Goal: Answer question/provide support

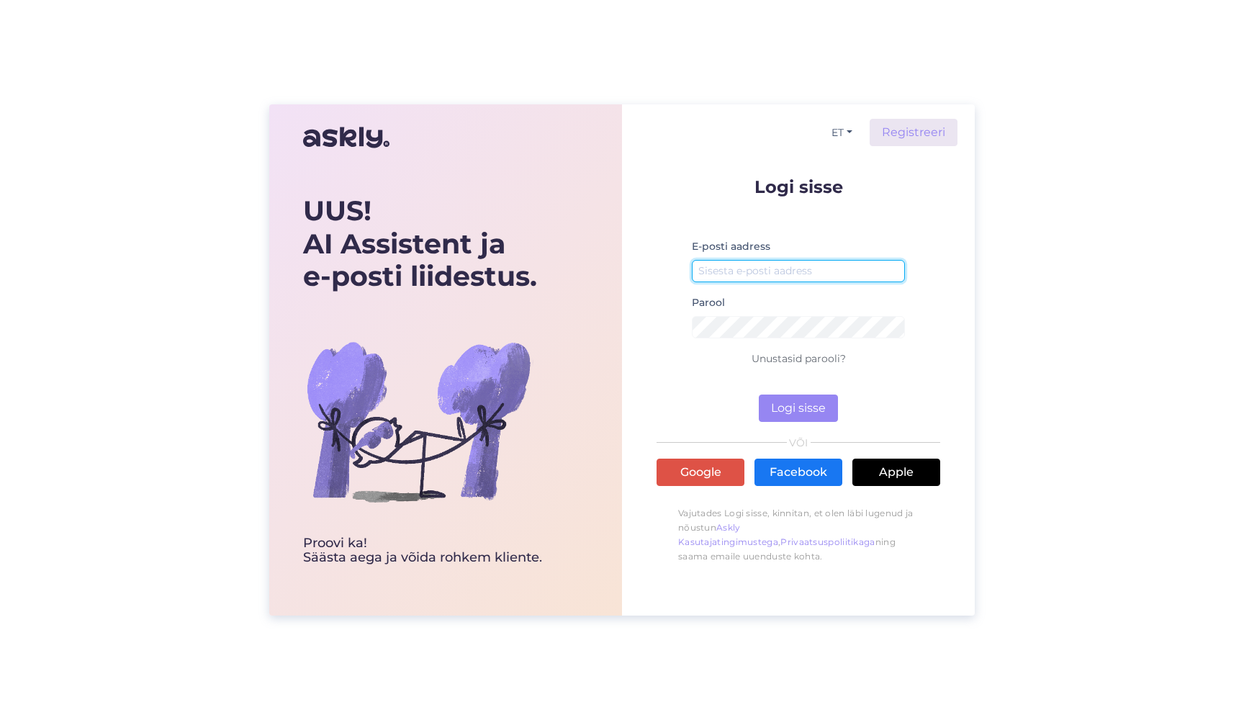
type input "[PERSON_NAME][EMAIL_ADDRESS][DOMAIN_NAME]"
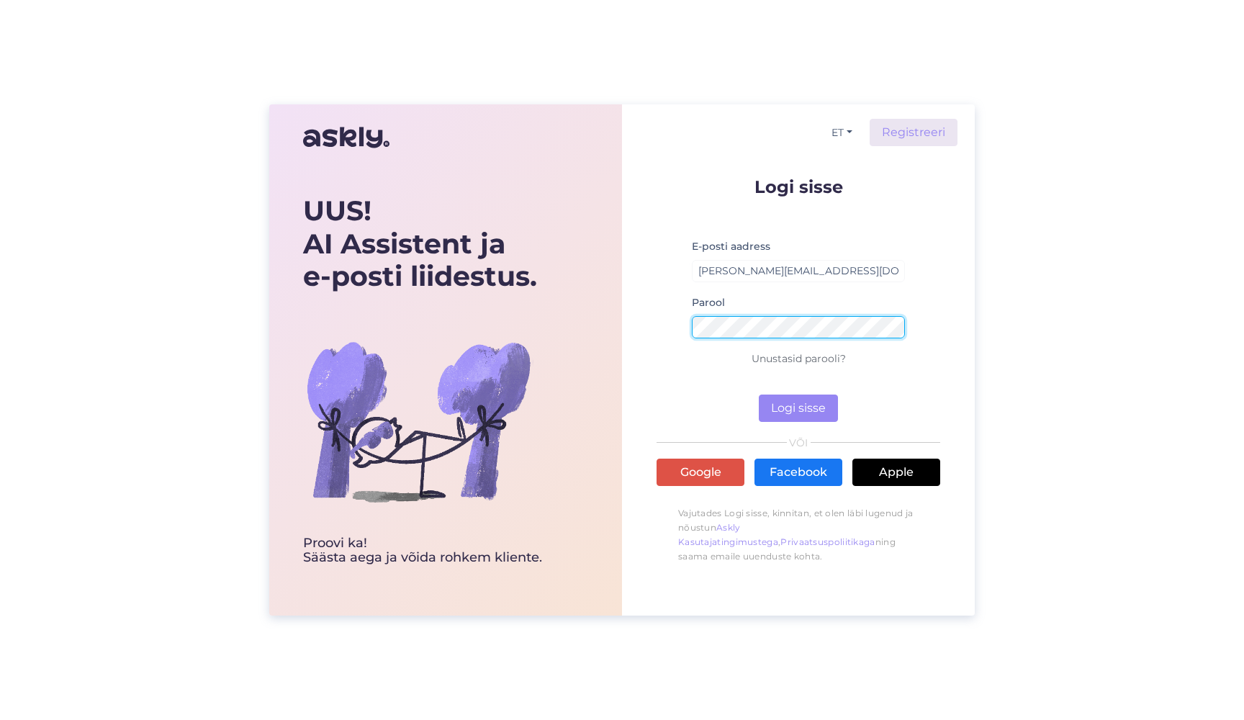
click at [798, 408] on button "Logi sisse" at bounding box center [798, 407] width 79 height 27
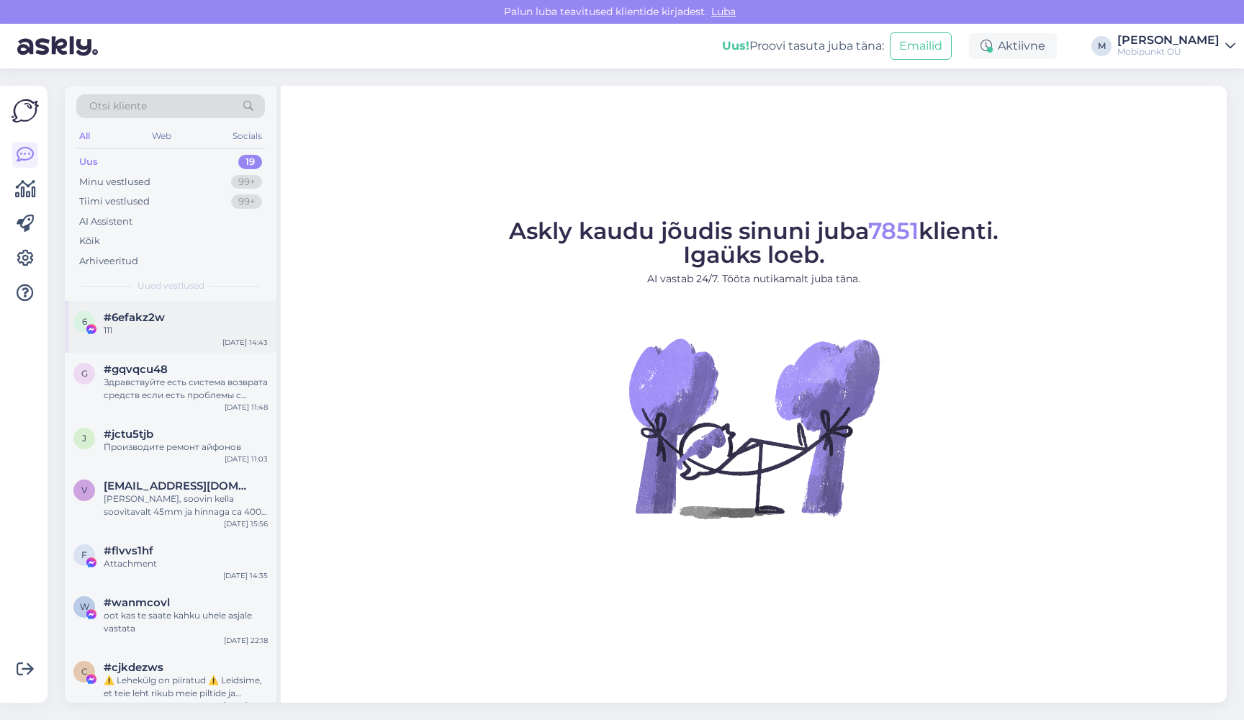
click at [173, 332] on div "111" at bounding box center [186, 330] width 164 height 13
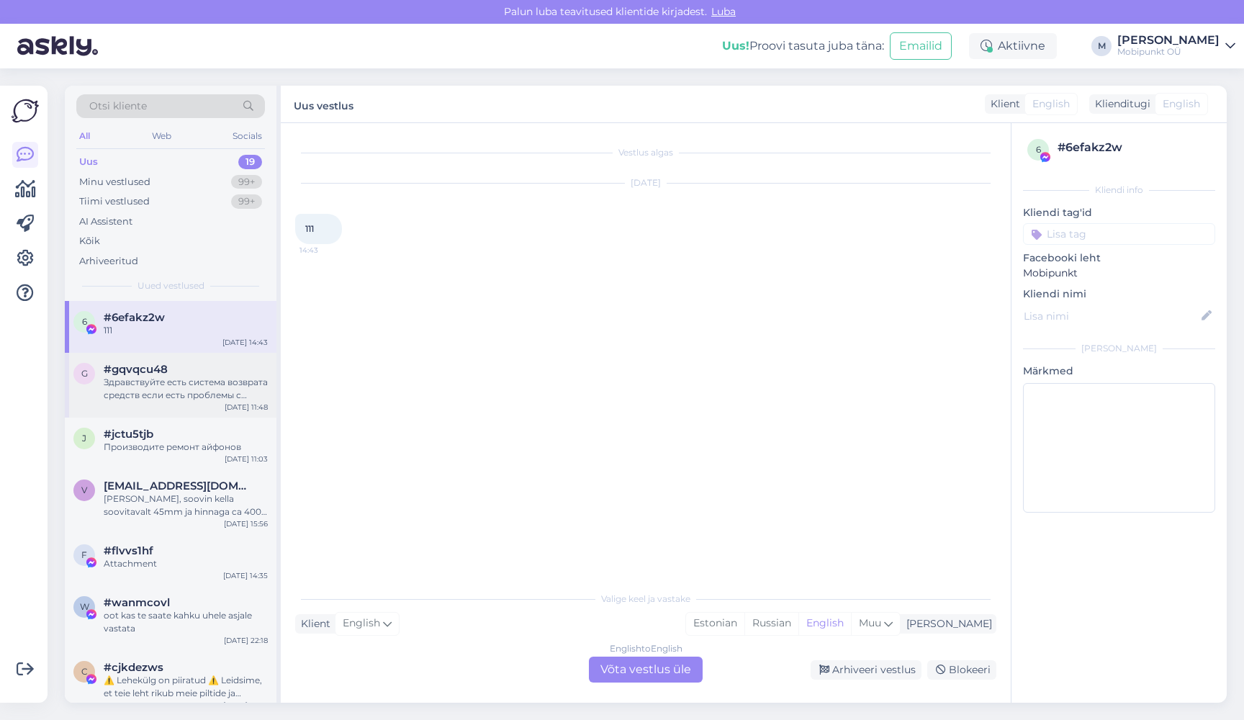
click at [171, 390] on div "Здравствуйте есть система возврата средств если есть проблемы с товаром" at bounding box center [186, 389] width 164 height 26
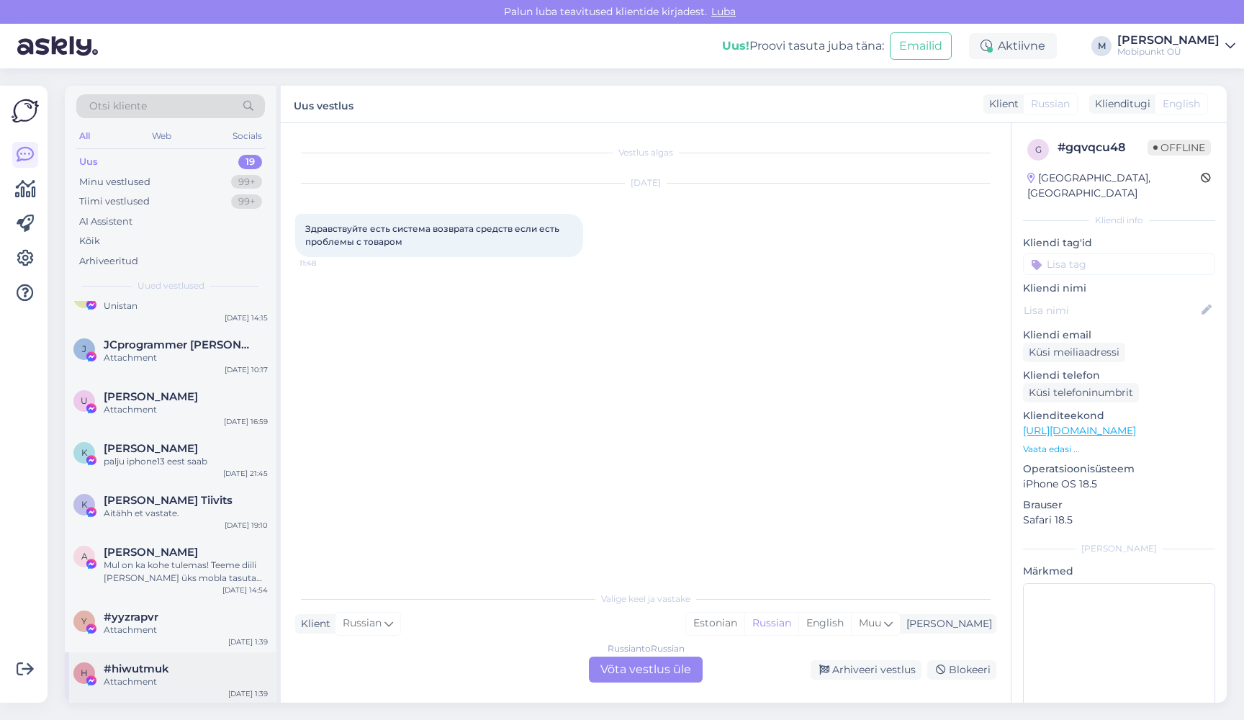
scroll to position [646, 0]
click at [145, 676] on div "Attachment" at bounding box center [186, 682] width 164 height 13
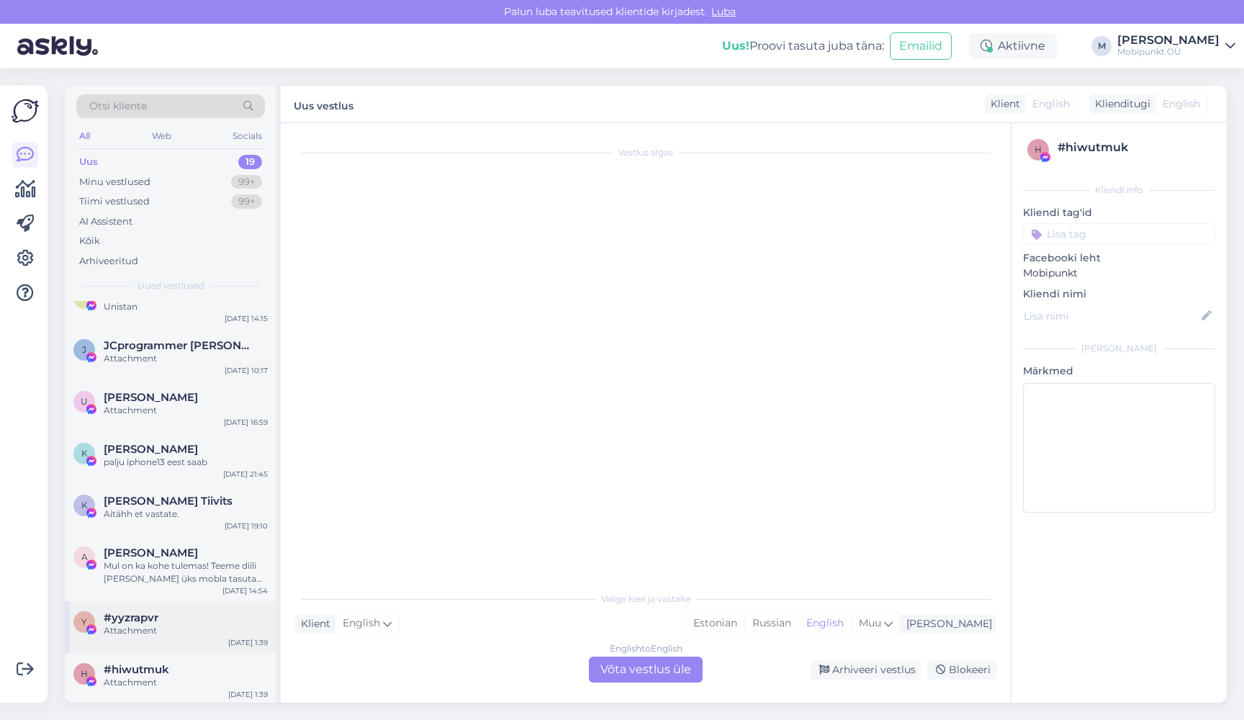
click at [150, 644] on div "y #yyzrapvr Attachment [DATE] 1:39" at bounding box center [171, 627] width 212 height 52
click at [156, 585] on div "A [PERSON_NAME] on [PERSON_NAME] tulemas! Teeme diili [PERSON_NAME] üks mobla t…" at bounding box center [171, 568] width 212 height 65
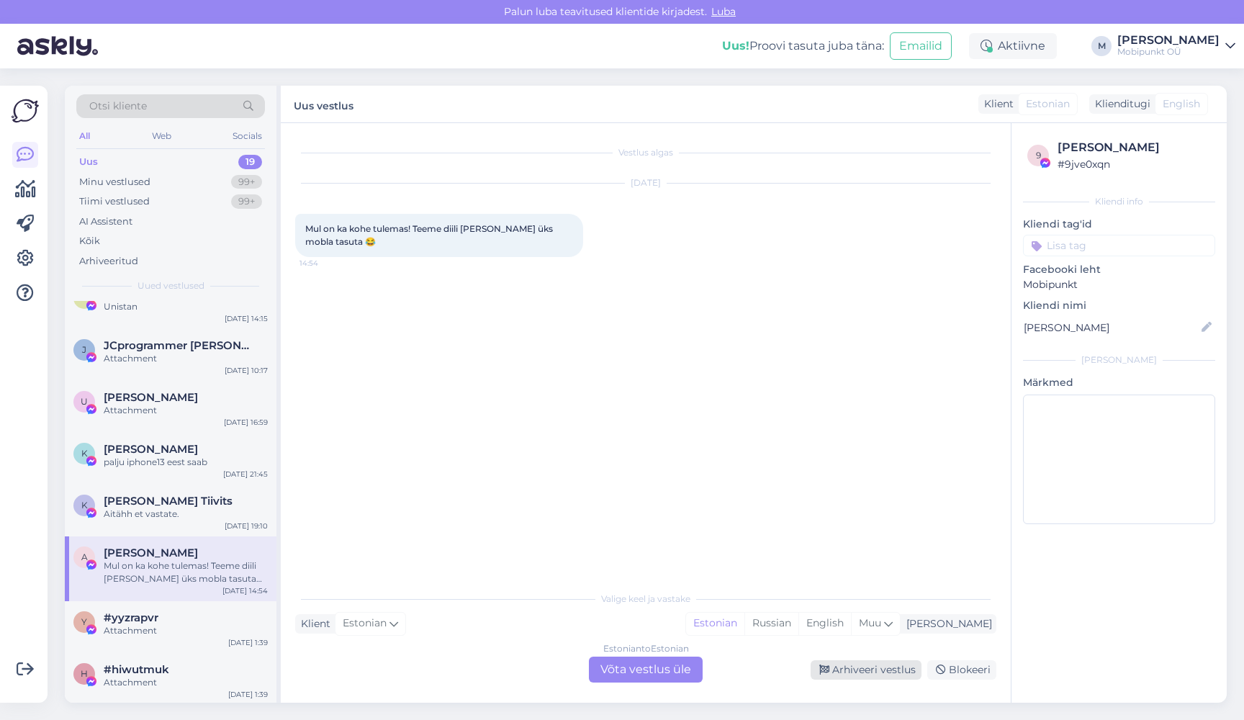
click at [901, 673] on div "Arhiveeri vestlus" at bounding box center [866, 669] width 111 height 19
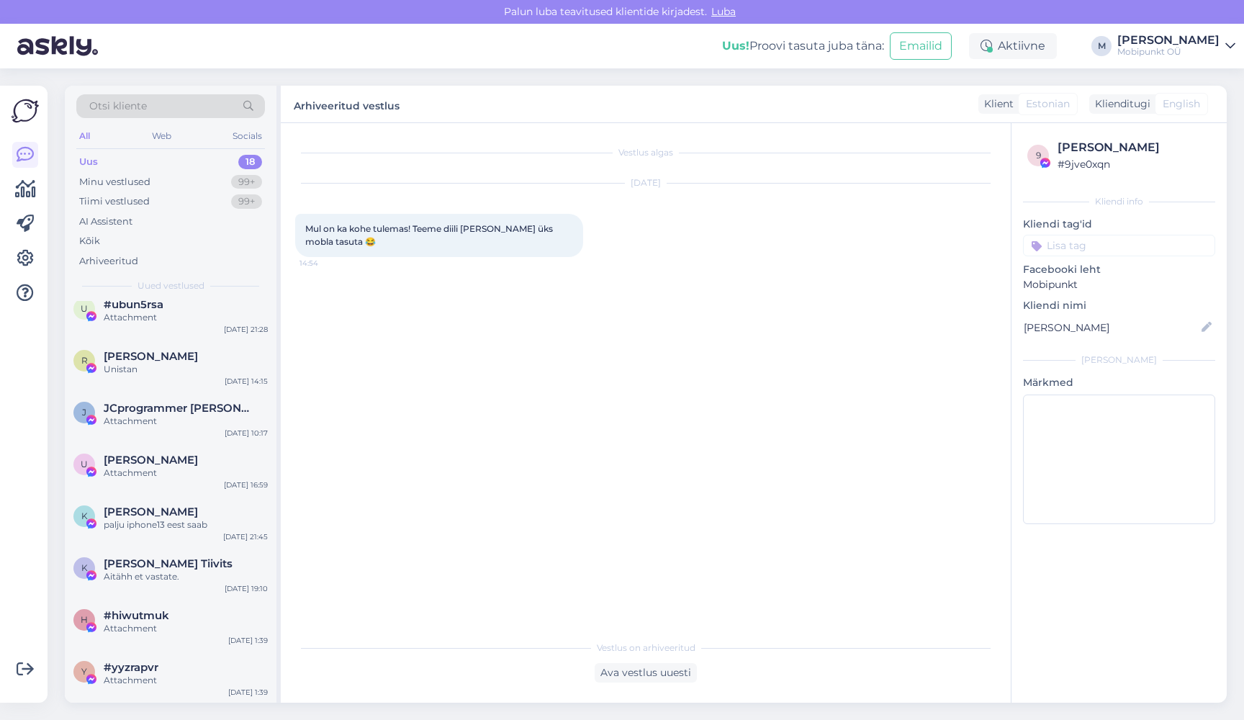
click at [153, 642] on div "h #hiwutmuk Attachment [DATE] 1:39" at bounding box center [171, 625] width 212 height 52
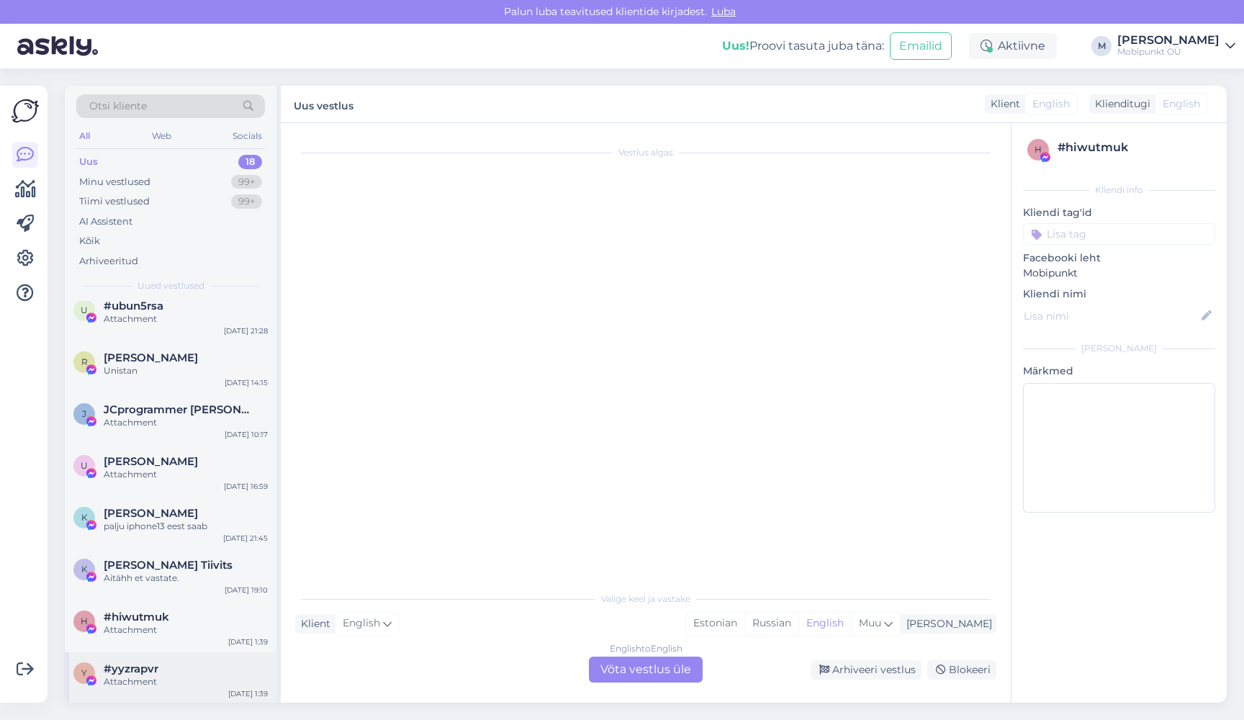
scroll to position [581, 0]
click at [147, 669] on span "#yyzrapvr" at bounding box center [131, 669] width 55 height 13
click at [844, 672] on div "Arhiveeri vestlus" at bounding box center [866, 669] width 111 height 19
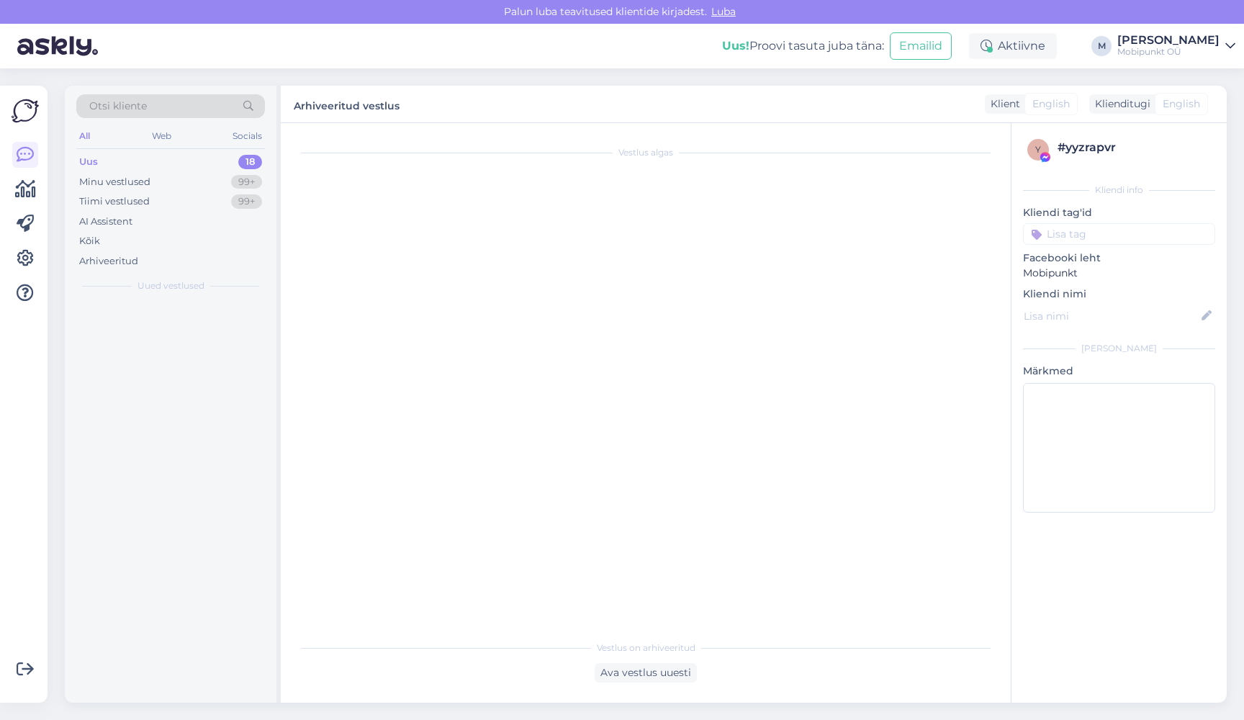
scroll to position [0, 0]
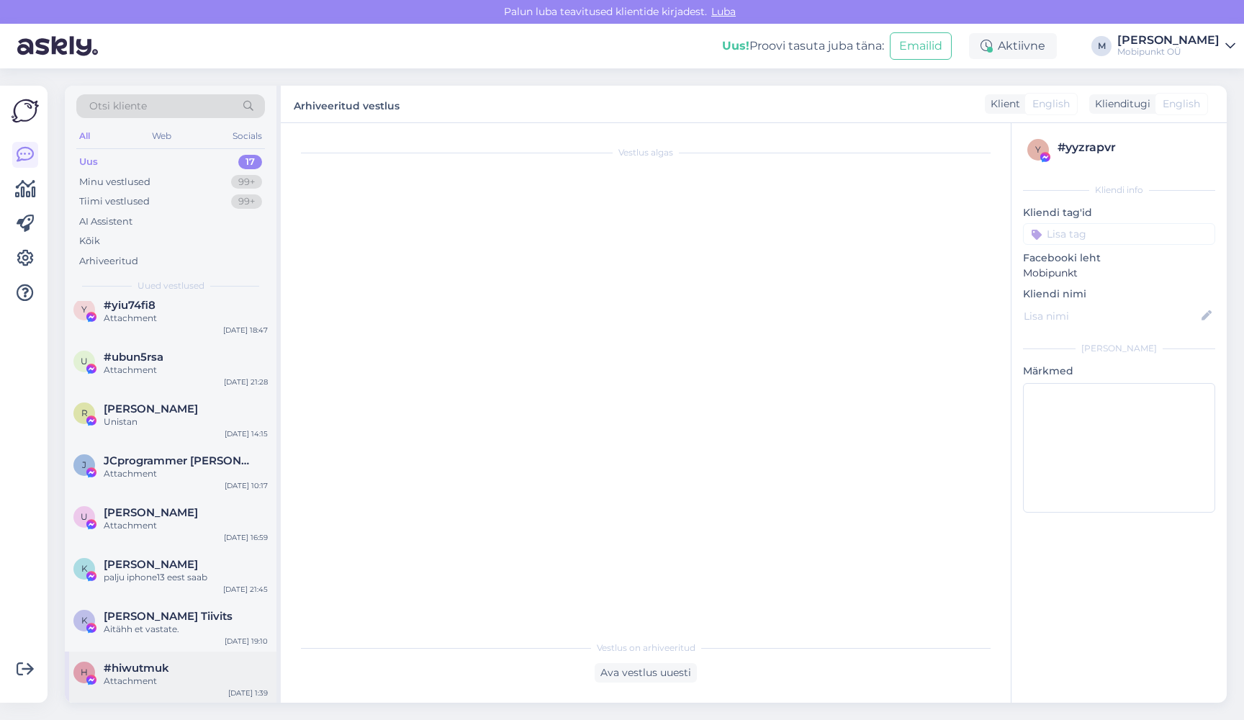
click at [179, 658] on div "h #hiwutmuk Attachment [DATE] 1:39" at bounding box center [171, 677] width 212 height 52
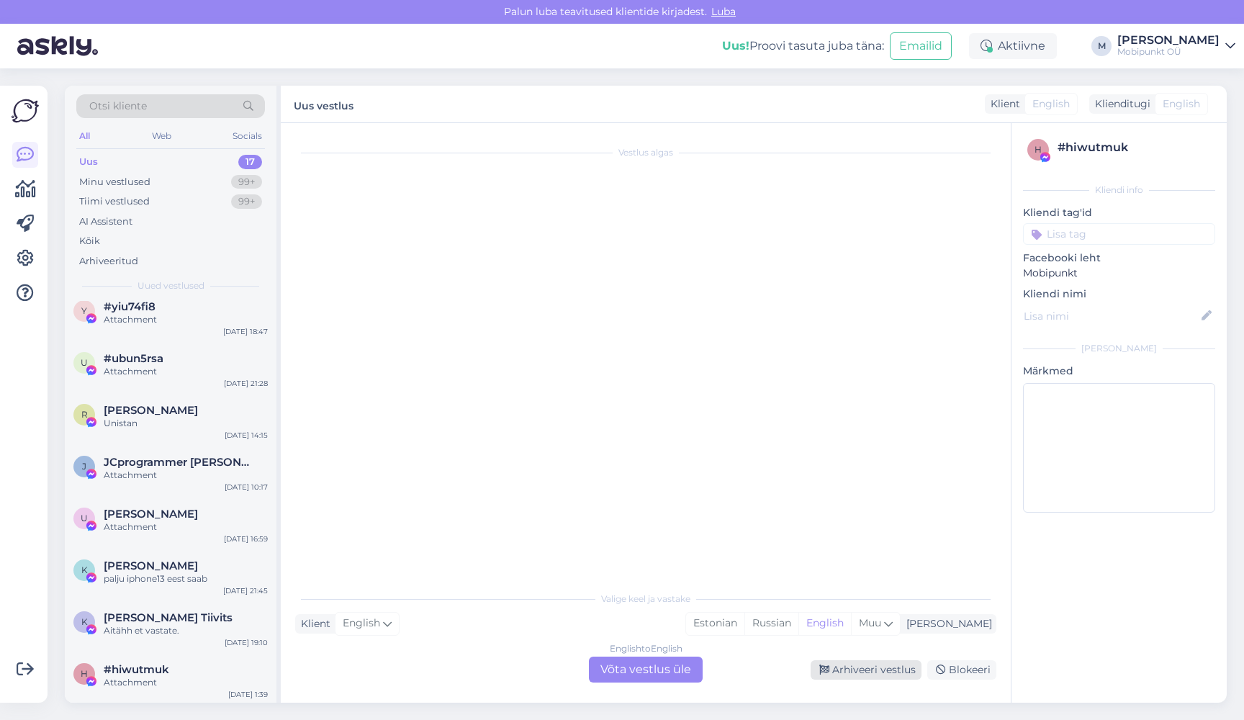
click at [857, 666] on div "Arhiveeri vestlus" at bounding box center [866, 669] width 111 height 19
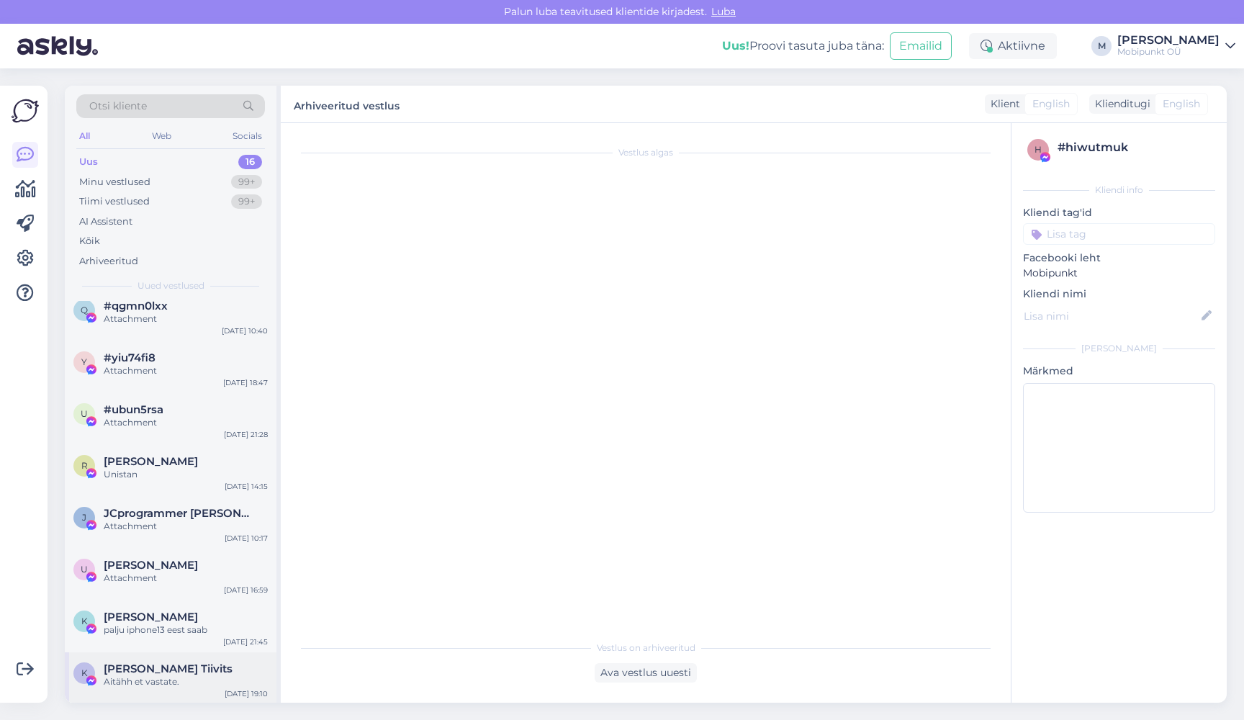
click at [168, 682] on div "Aitähh et vastate." at bounding box center [186, 681] width 164 height 13
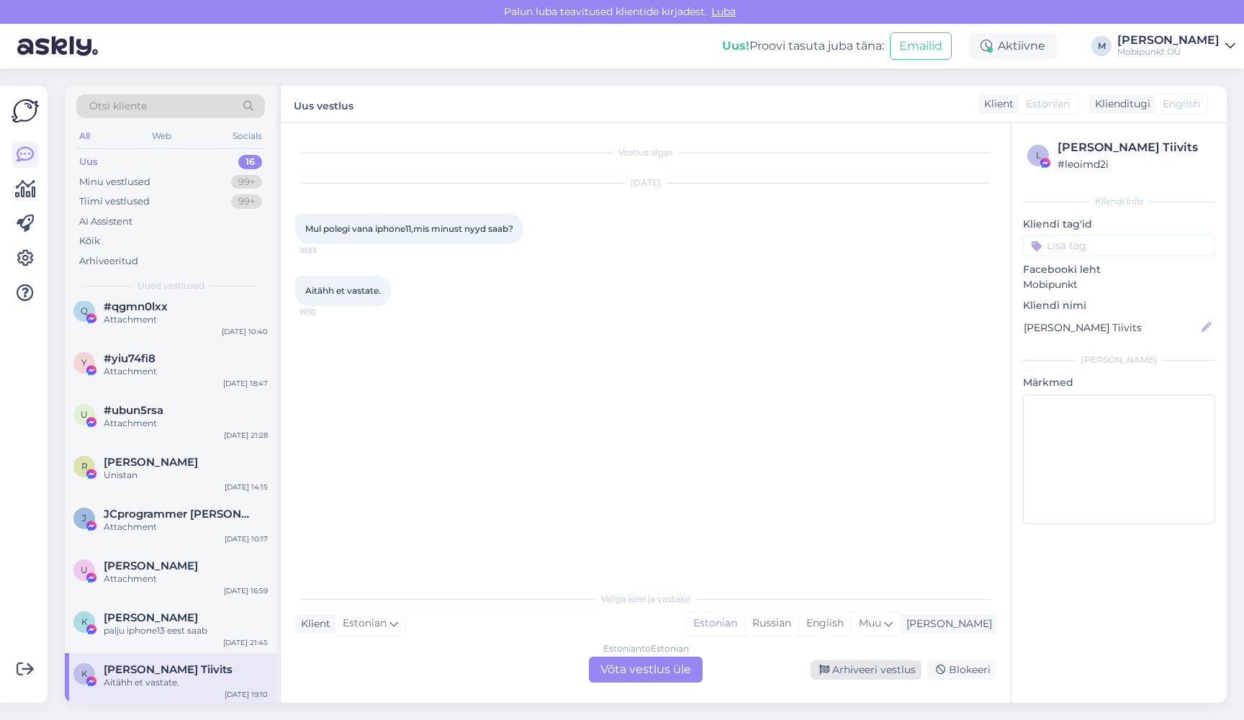
click at [829, 669] on icon at bounding box center [824, 670] width 10 height 10
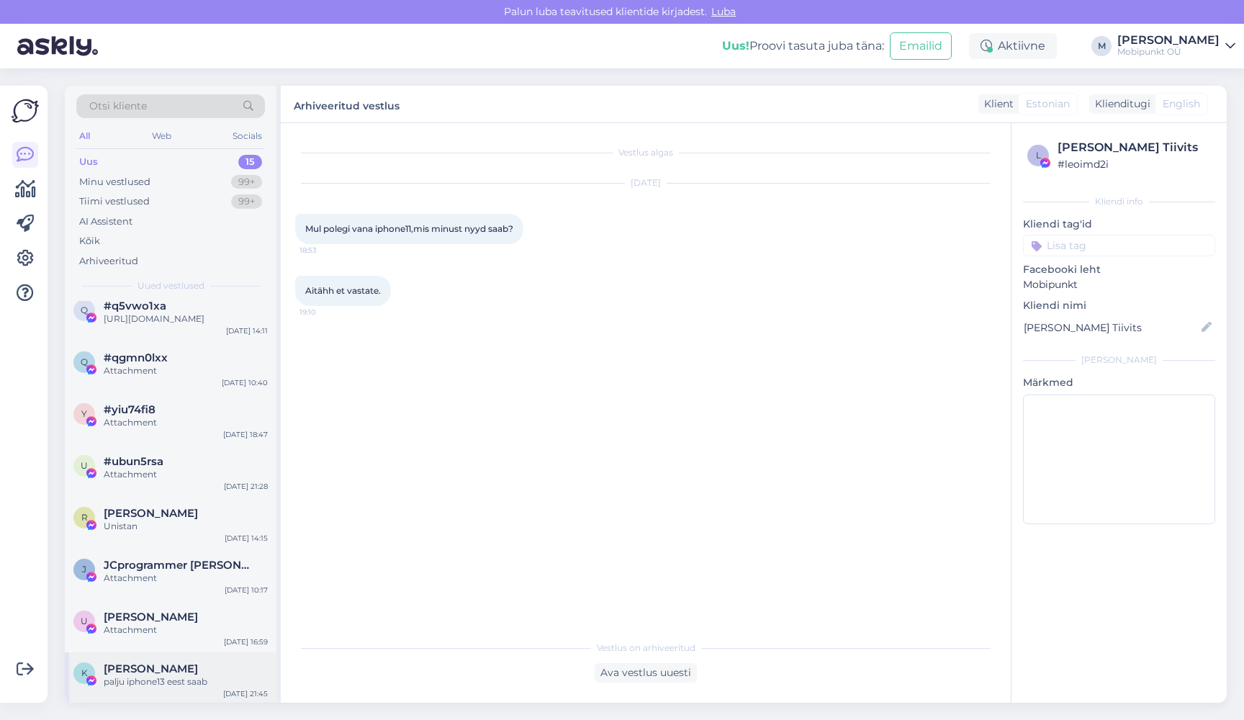
scroll to position [425, 0]
click at [144, 679] on div "palju iphone13 eest saab" at bounding box center [186, 682] width 164 height 13
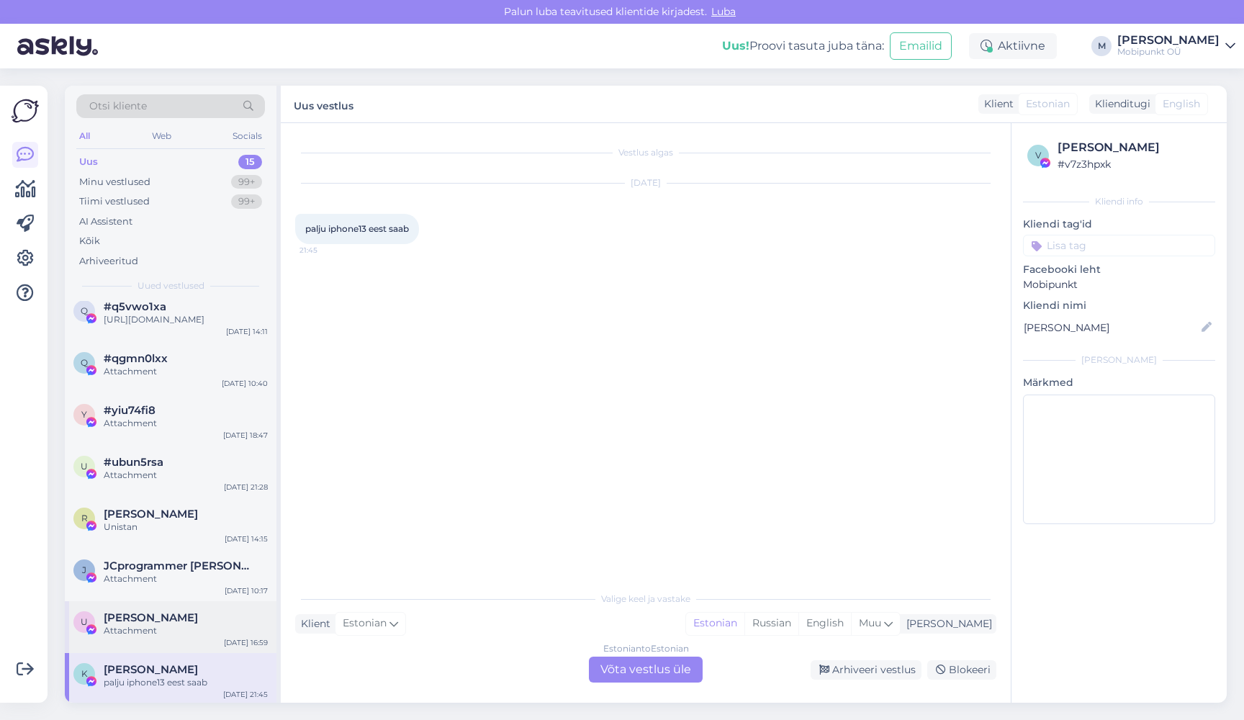
click at [184, 618] on div "[PERSON_NAME]" at bounding box center [186, 617] width 164 height 13
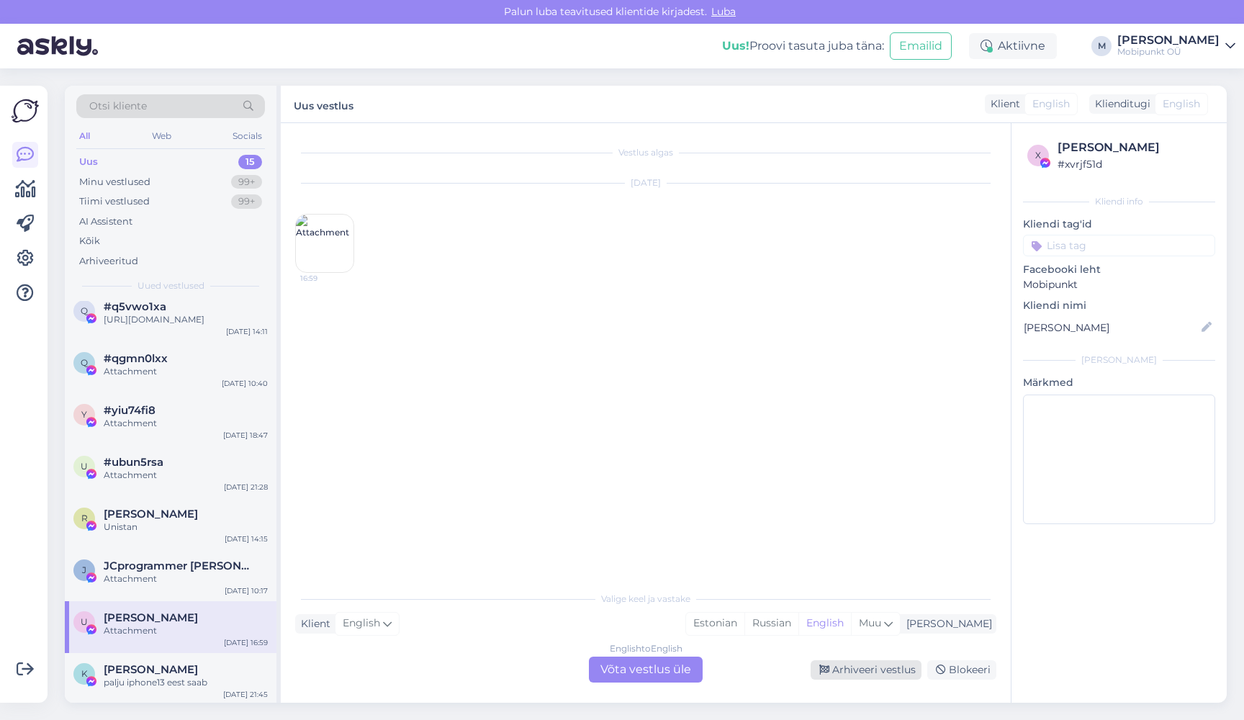
click at [862, 665] on div "Arhiveeri vestlus" at bounding box center [866, 669] width 111 height 19
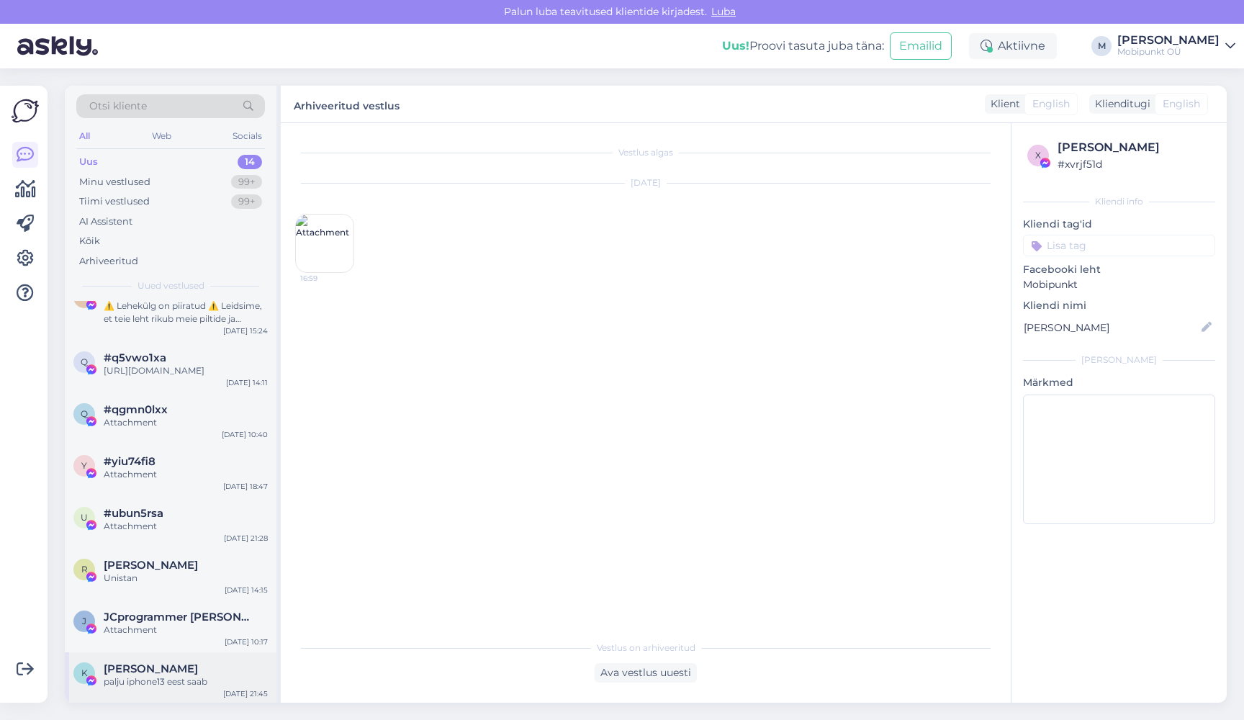
scroll to position [374, 0]
click at [154, 676] on div "palju iphone13 eest saab" at bounding box center [186, 682] width 164 height 13
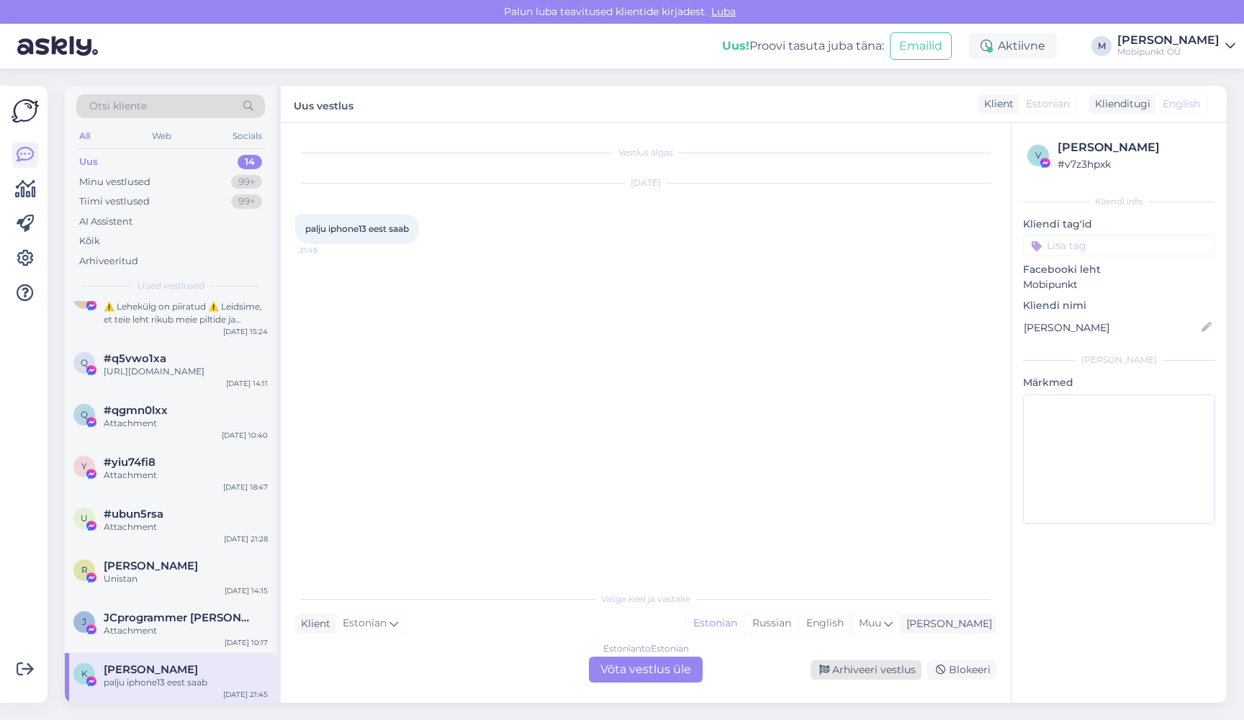
click at [833, 669] on div "Arhiveeri vestlus" at bounding box center [866, 669] width 111 height 19
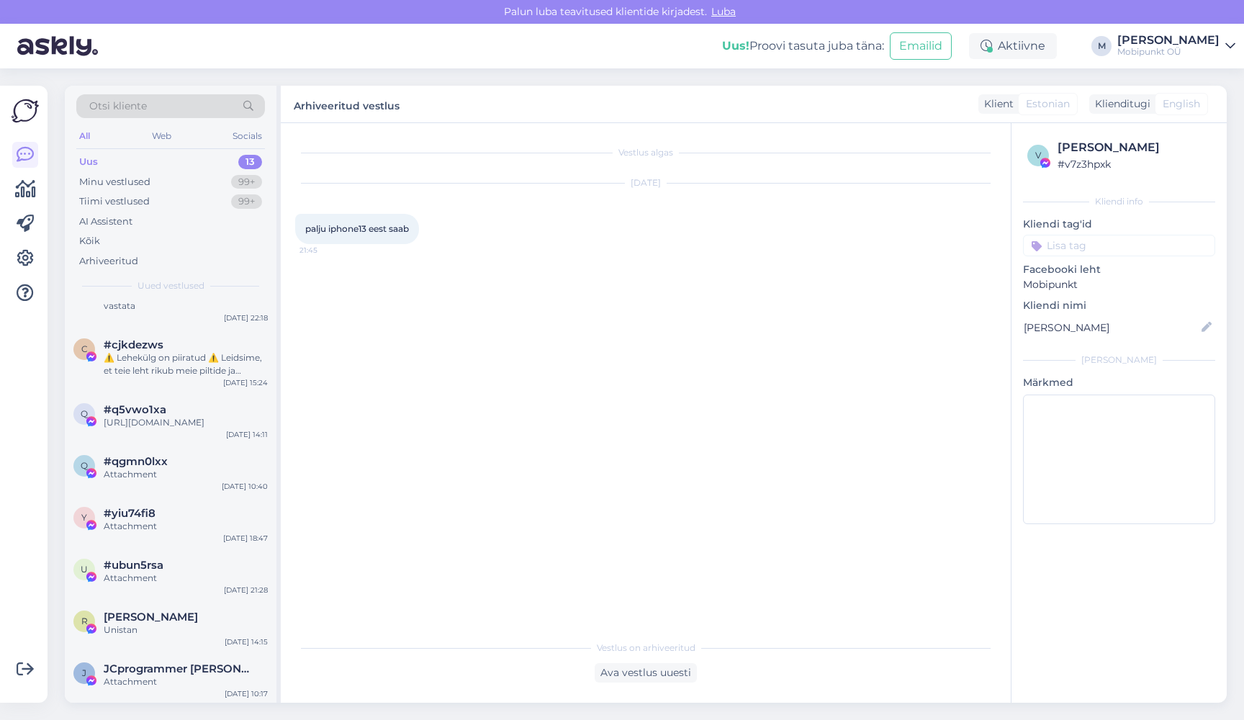
scroll to position [322, 0]
click at [144, 676] on div "Attachment" at bounding box center [186, 682] width 164 height 13
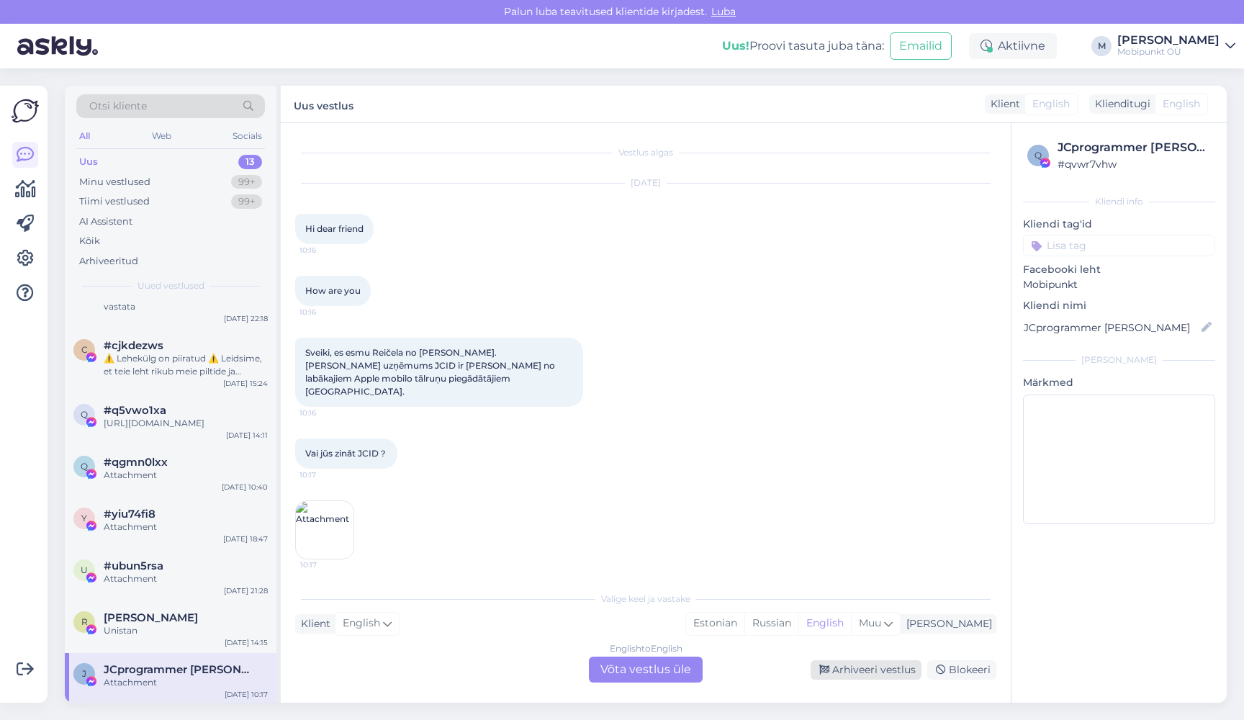
click at [840, 665] on div "Arhiveeri vestlus" at bounding box center [866, 669] width 111 height 19
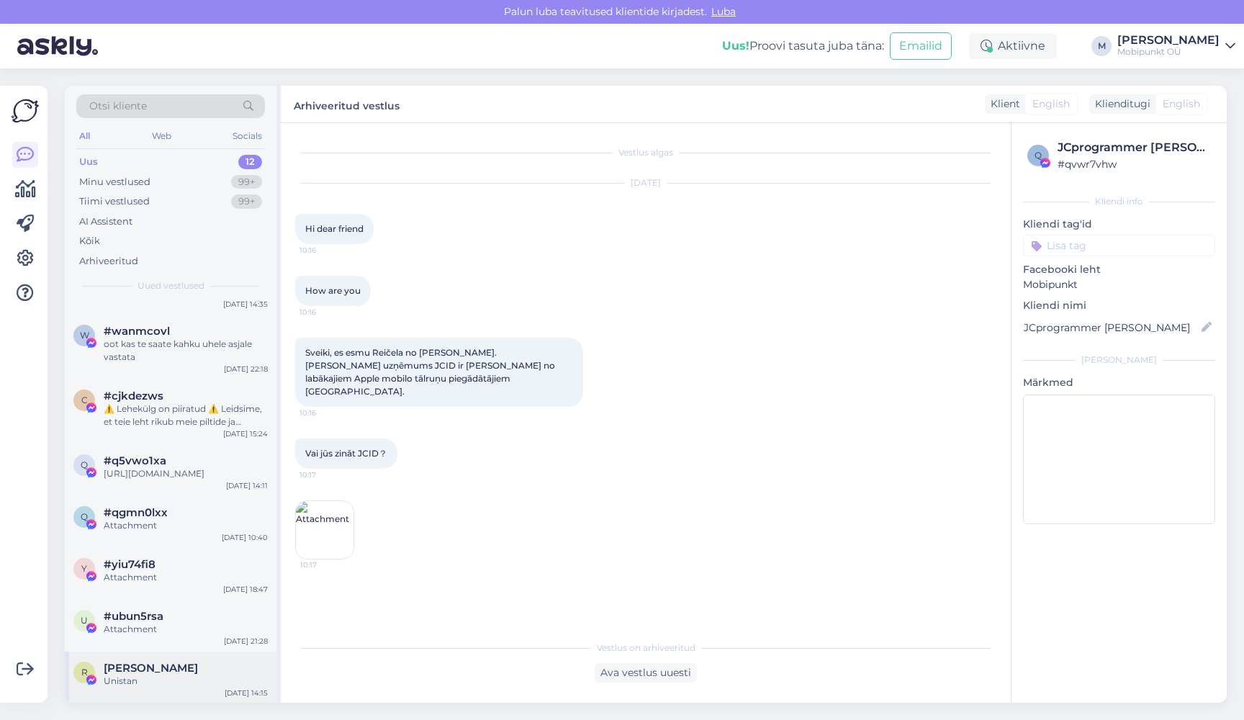
scroll to position [270, 0]
click at [136, 660] on div "[PERSON_NAME] Nõva Unistan [DATE] 14:15" at bounding box center [171, 679] width 212 height 52
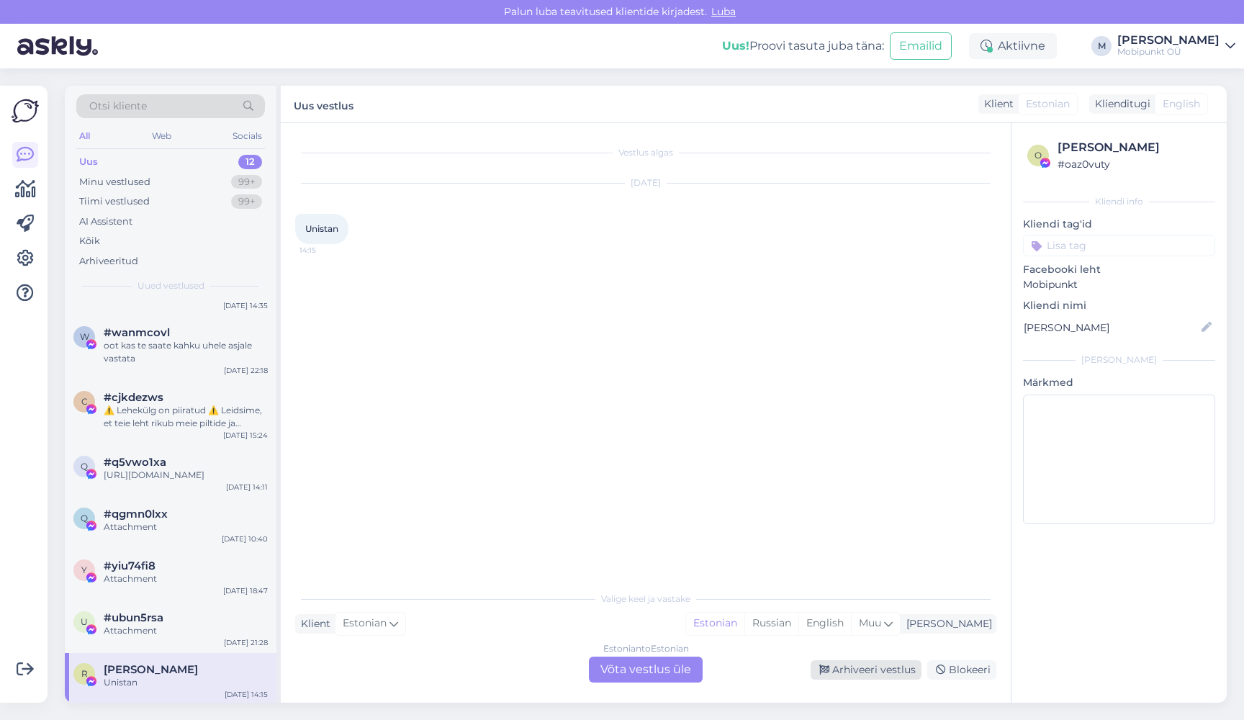
click at [847, 669] on div "Arhiveeri vestlus" at bounding box center [866, 669] width 111 height 19
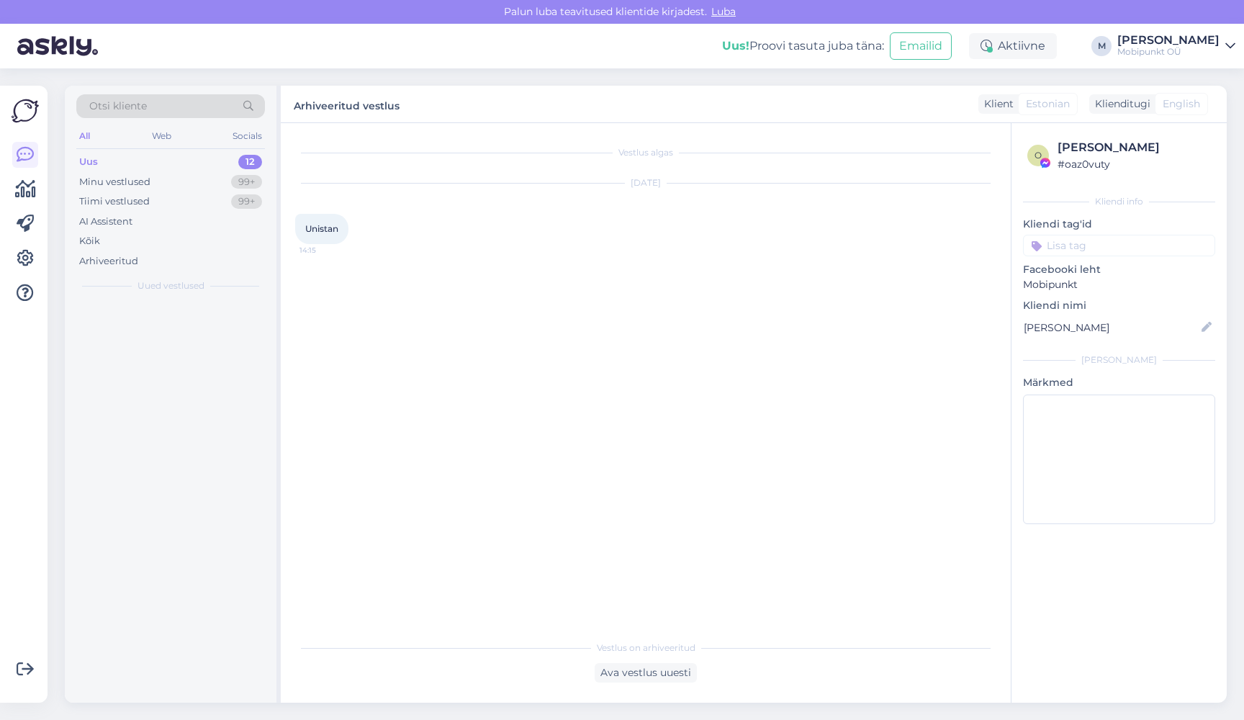
scroll to position [0, 0]
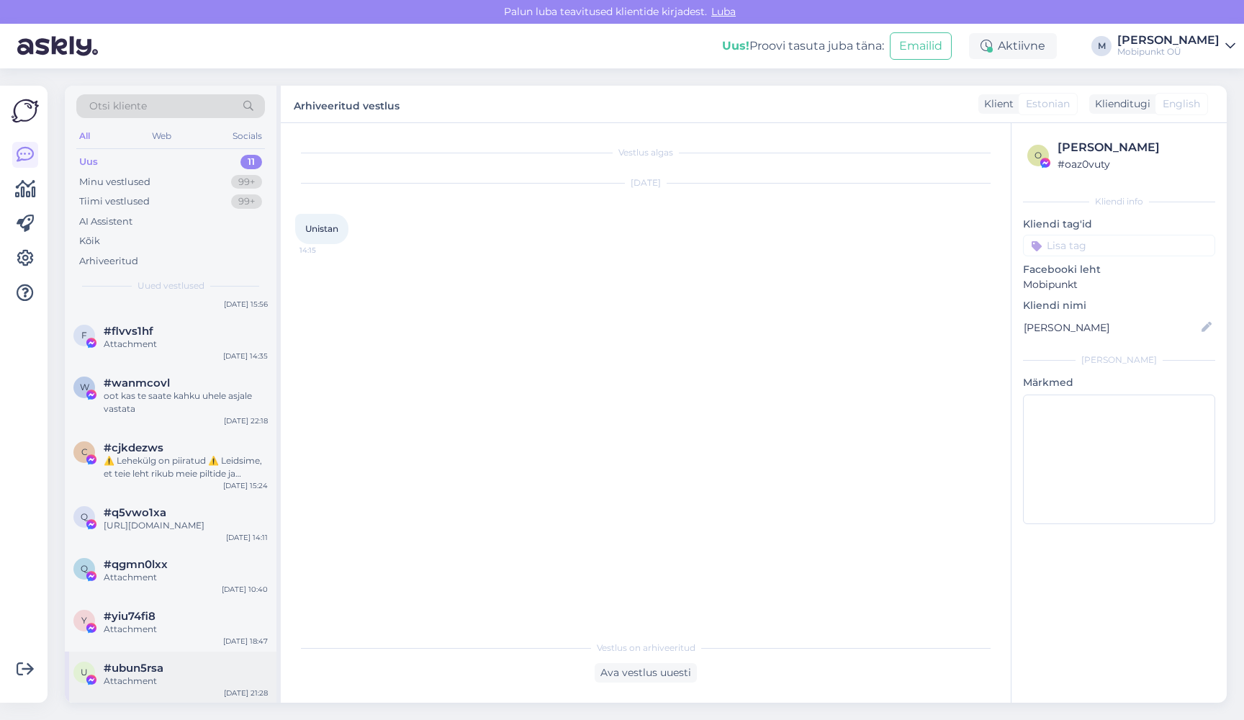
click at [163, 673] on div "#ubun5rsa Attachment" at bounding box center [186, 675] width 164 height 26
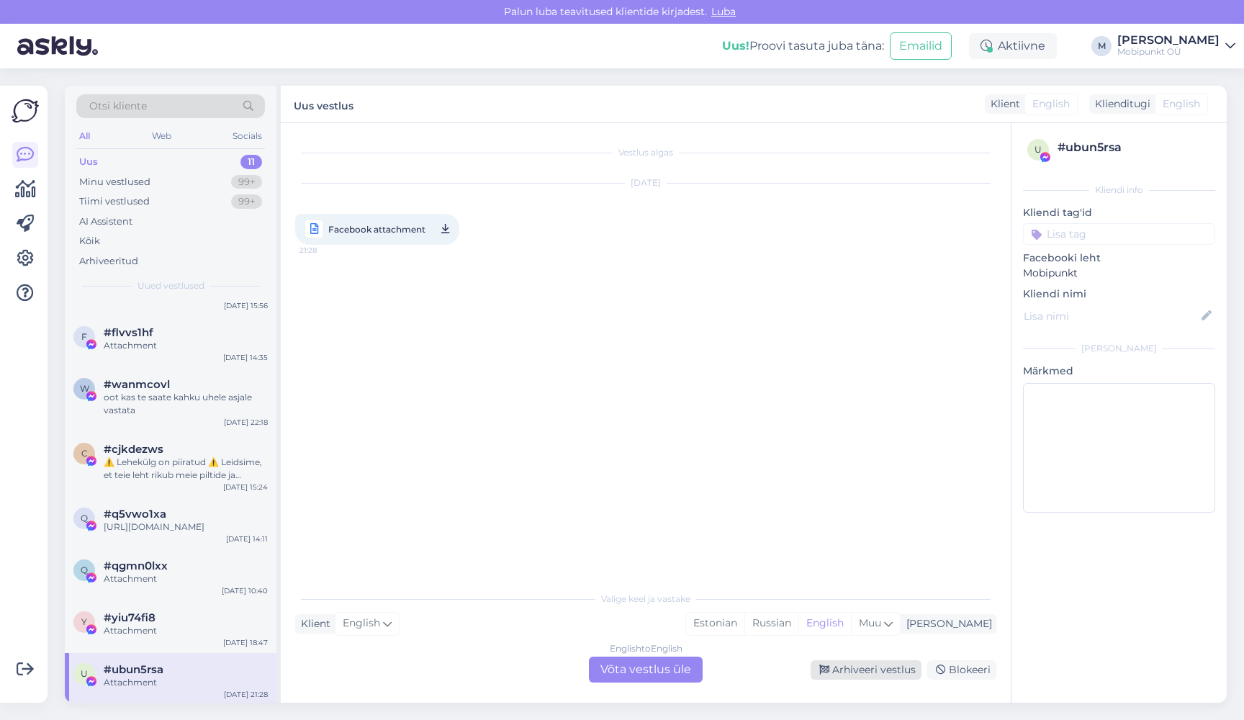
click at [873, 667] on div "Arhiveeri vestlus" at bounding box center [866, 669] width 111 height 19
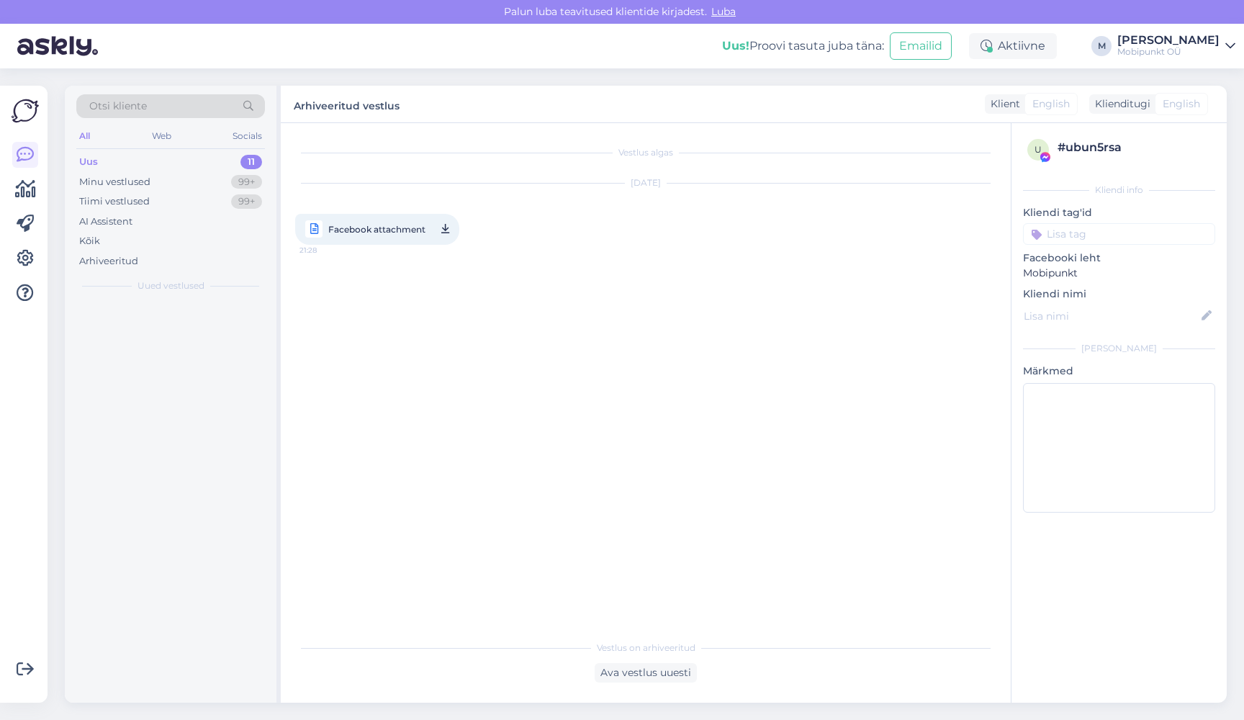
scroll to position [0, 0]
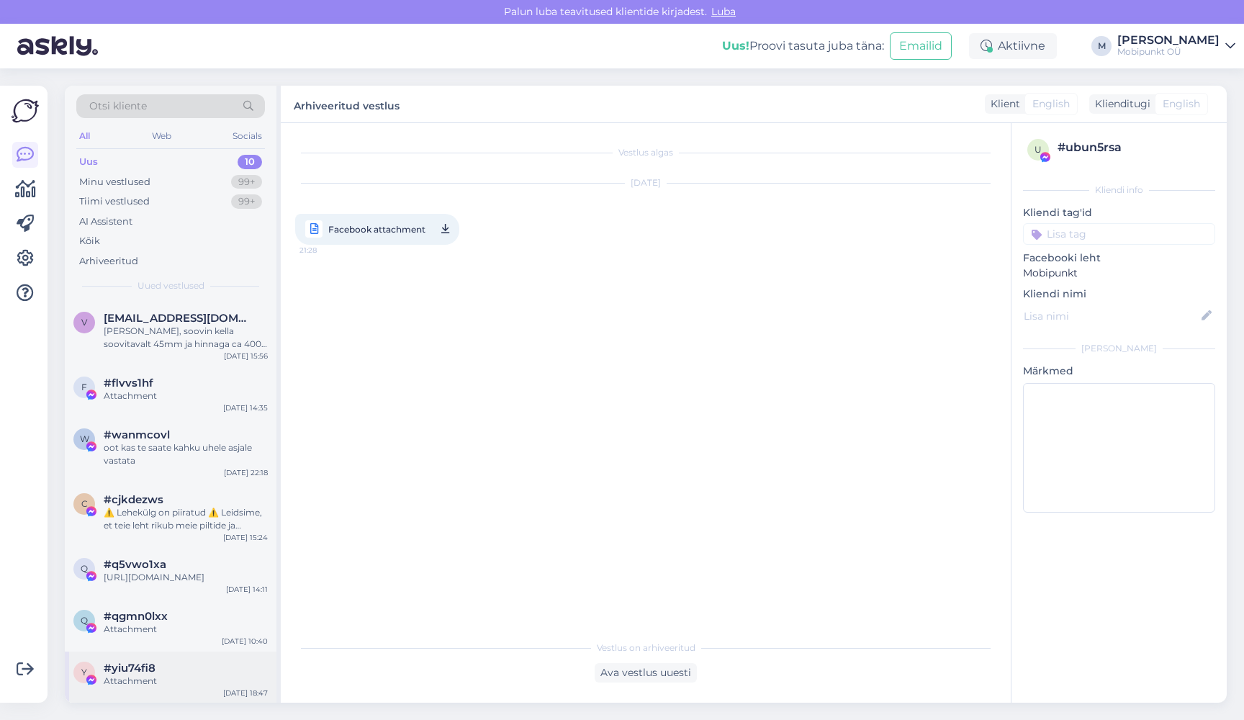
click at [155, 672] on div "#yiu74fi8" at bounding box center [186, 668] width 164 height 13
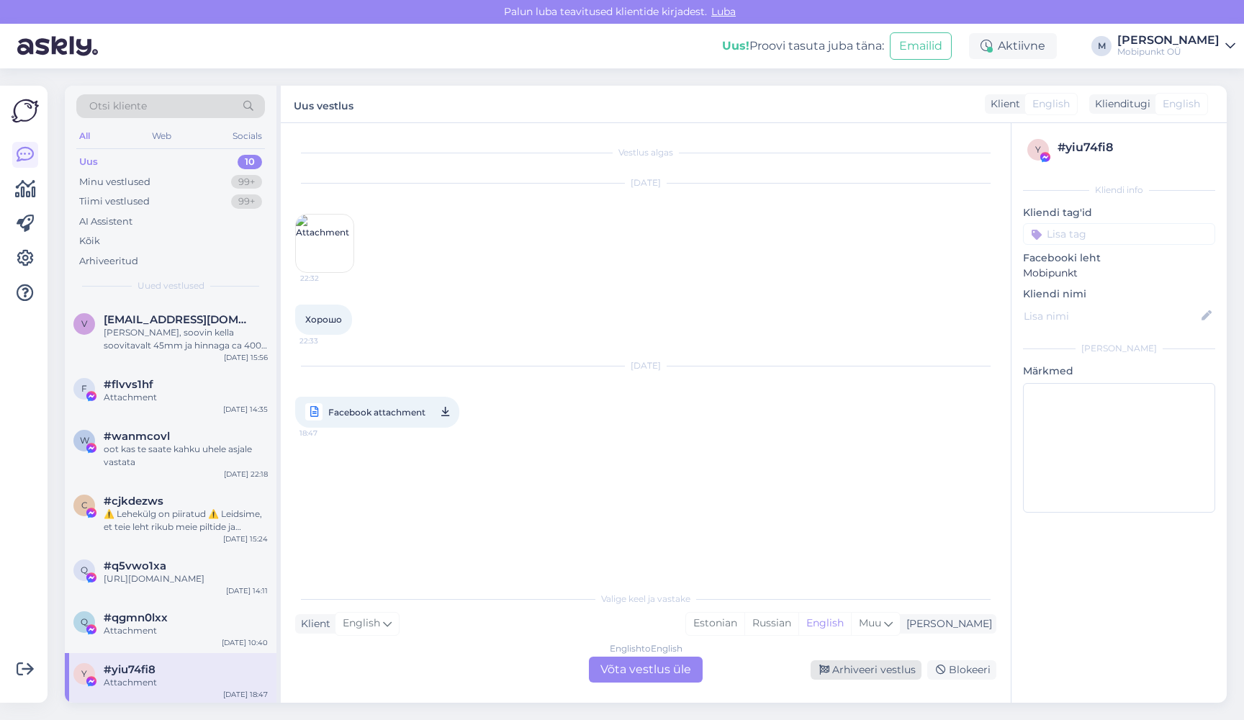
click at [851, 667] on div "Arhiveeri vestlus" at bounding box center [866, 669] width 111 height 19
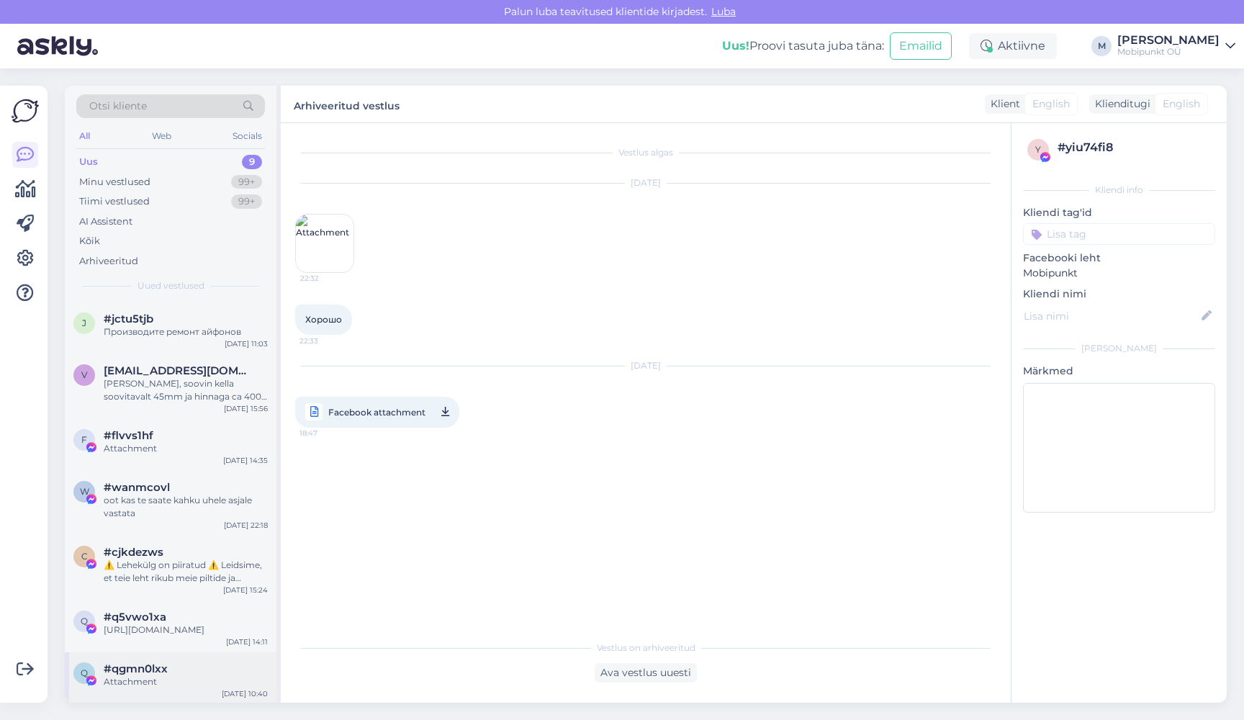
click at [141, 669] on span "#qgmn0lxx" at bounding box center [136, 668] width 64 height 13
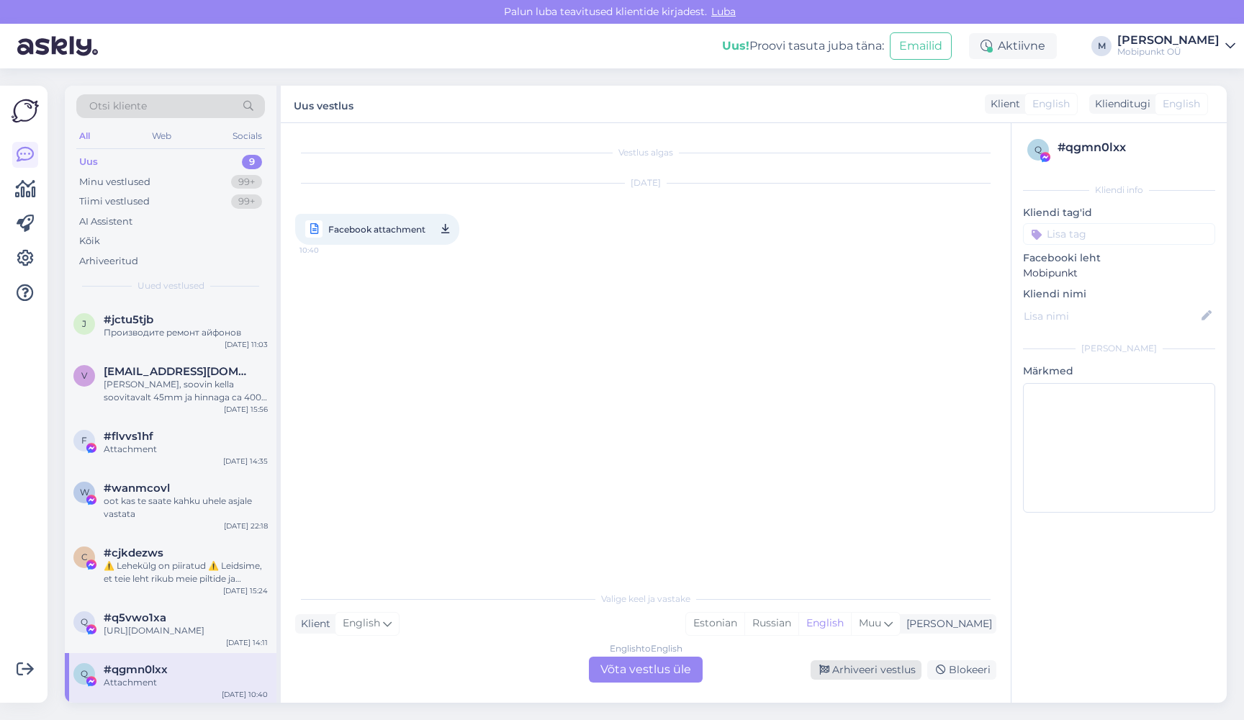
click at [845, 665] on div "Arhiveeri vestlus" at bounding box center [866, 669] width 111 height 19
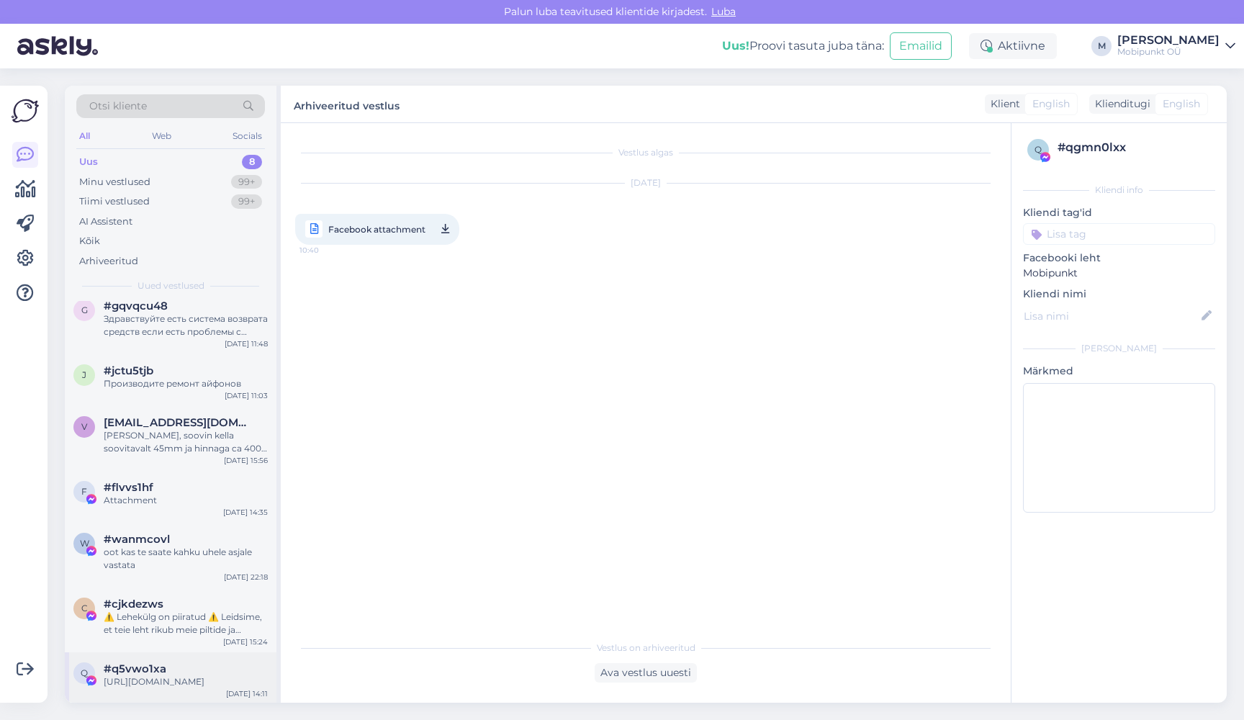
click at [151, 662] on span "#q5vwo1xa" at bounding box center [135, 668] width 63 height 13
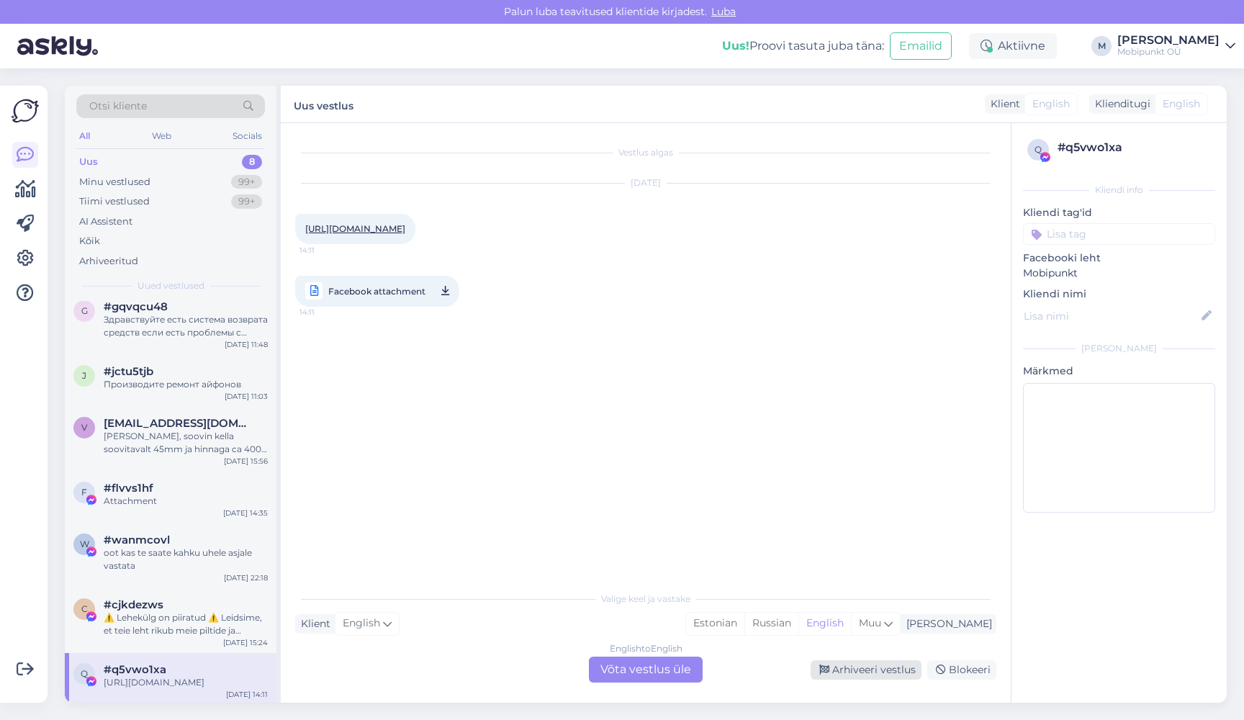
click at [849, 670] on div "Arhiveeri vestlus" at bounding box center [866, 669] width 111 height 19
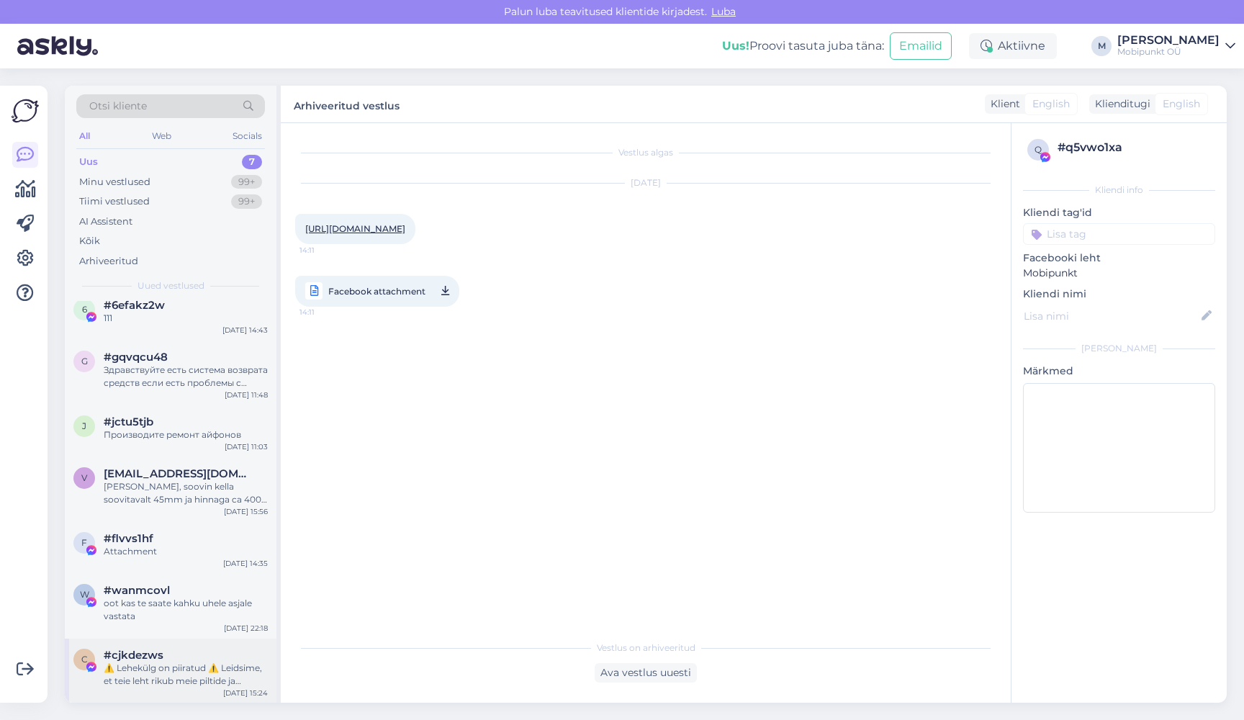
scroll to position [11, 0]
click at [138, 674] on div "⚠️ Lehekülg on piiratud ⚠️ Leidsime, et teie leht rikub meie piltide ja videote…" at bounding box center [186, 676] width 164 height 26
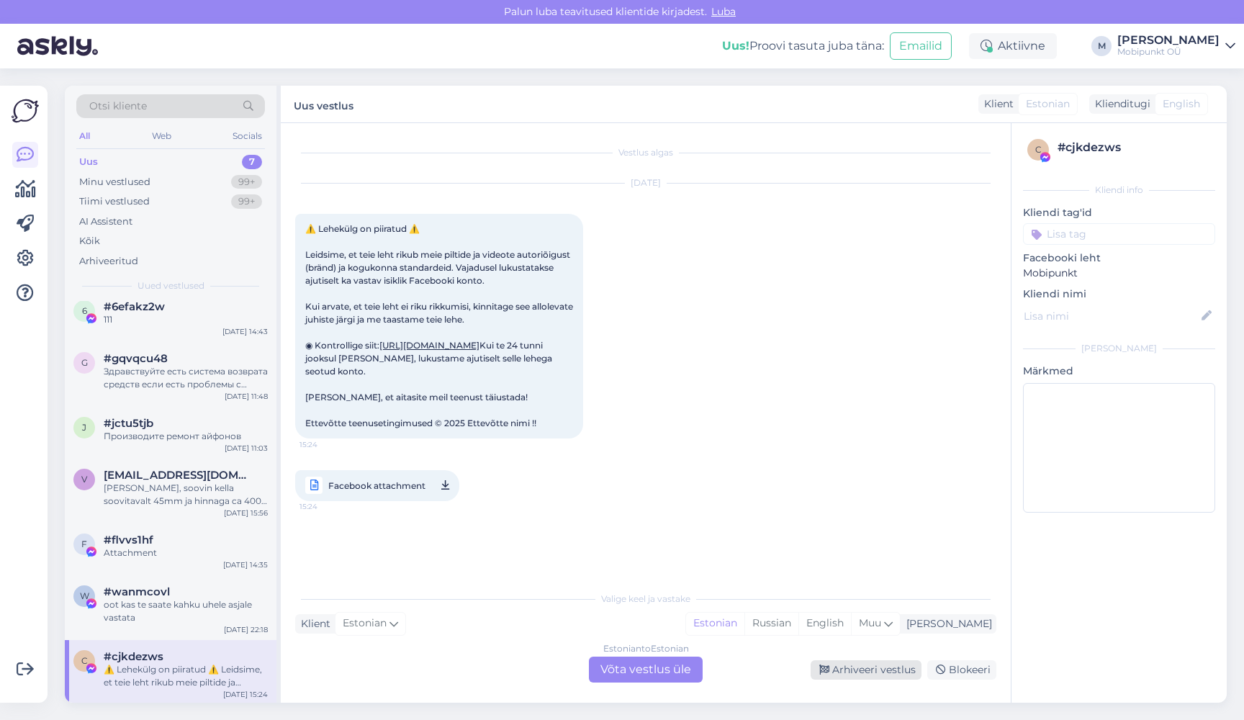
click at [836, 667] on div "Arhiveeri vestlus" at bounding box center [866, 669] width 111 height 19
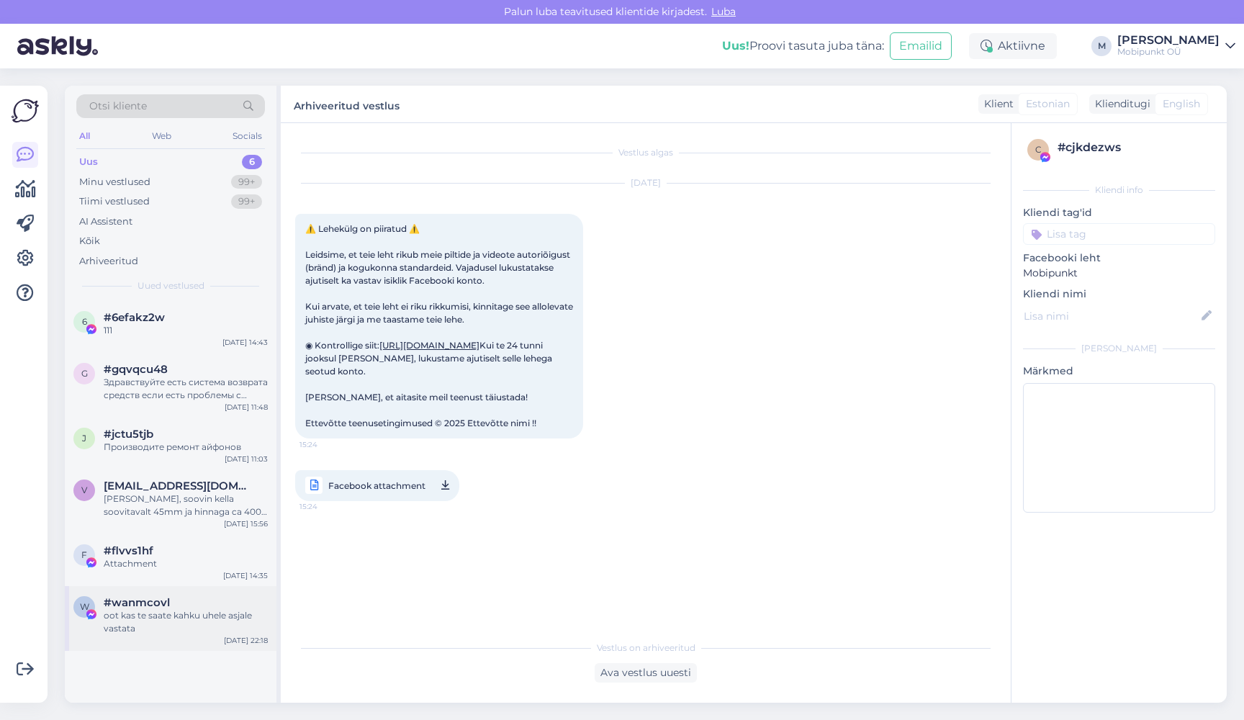
click at [145, 610] on div "oot kas te saate kahku uhele asjale vastata" at bounding box center [186, 622] width 164 height 26
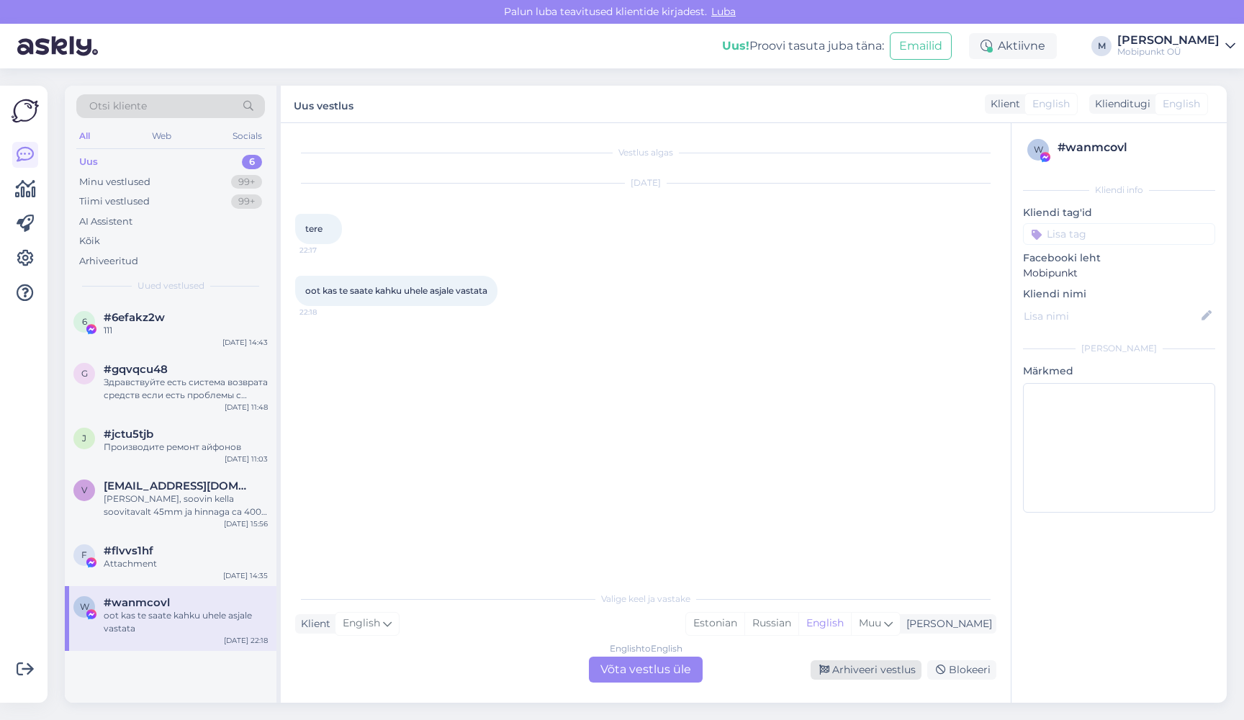
click at [845, 670] on div "Arhiveeri vestlus" at bounding box center [866, 669] width 111 height 19
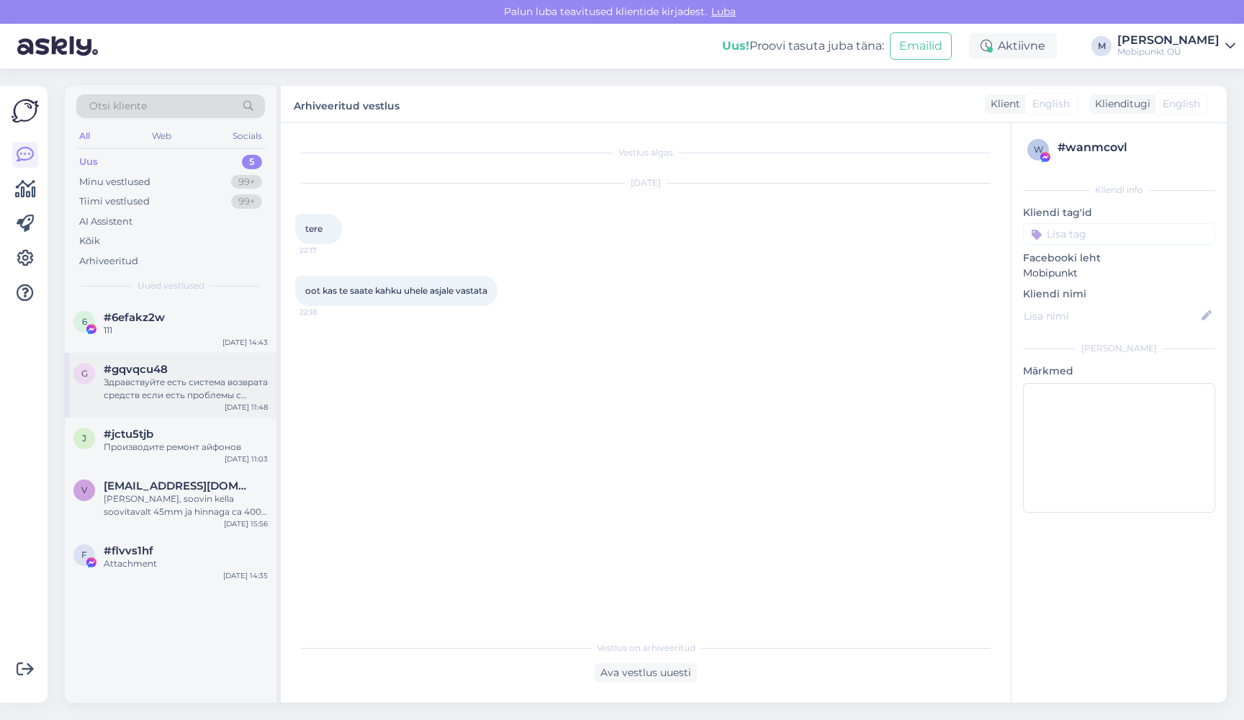
click at [165, 387] on div "Здравствуйте есть система возврата средств если есть проблемы с товаром" at bounding box center [186, 389] width 164 height 26
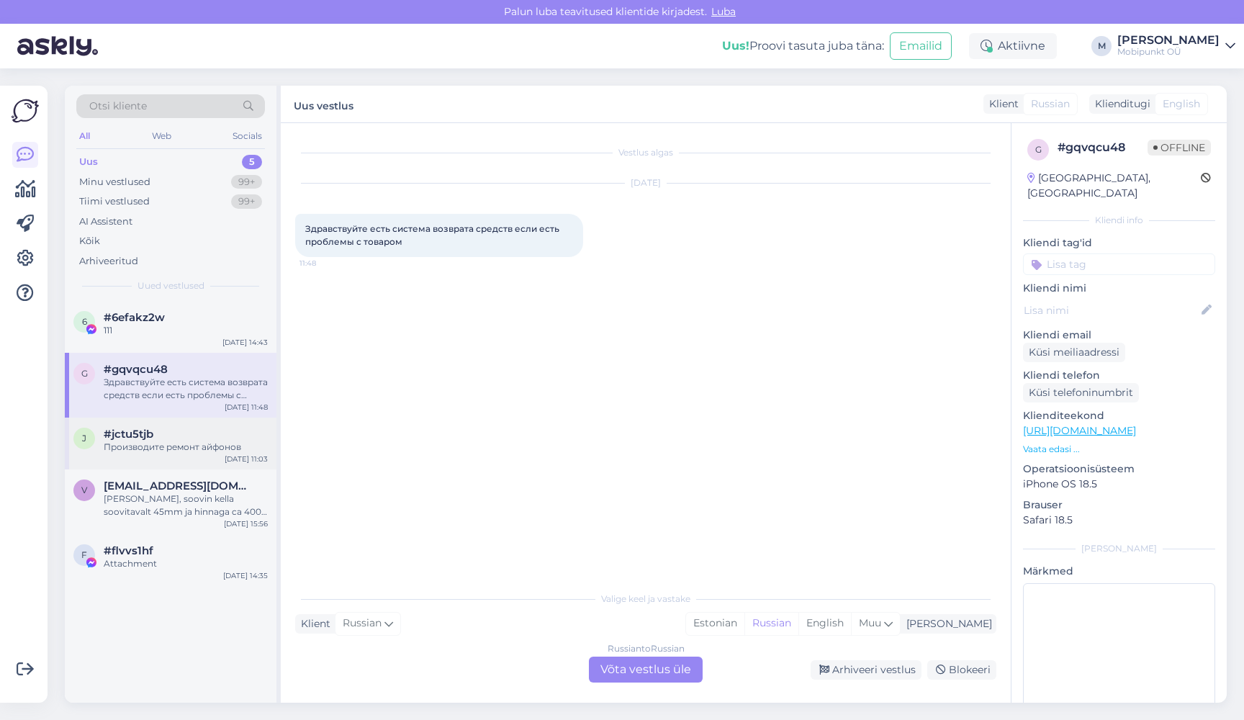
click at [164, 443] on div "Производите ремонт айфонов" at bounding box center [186, 447] width 164 height 13
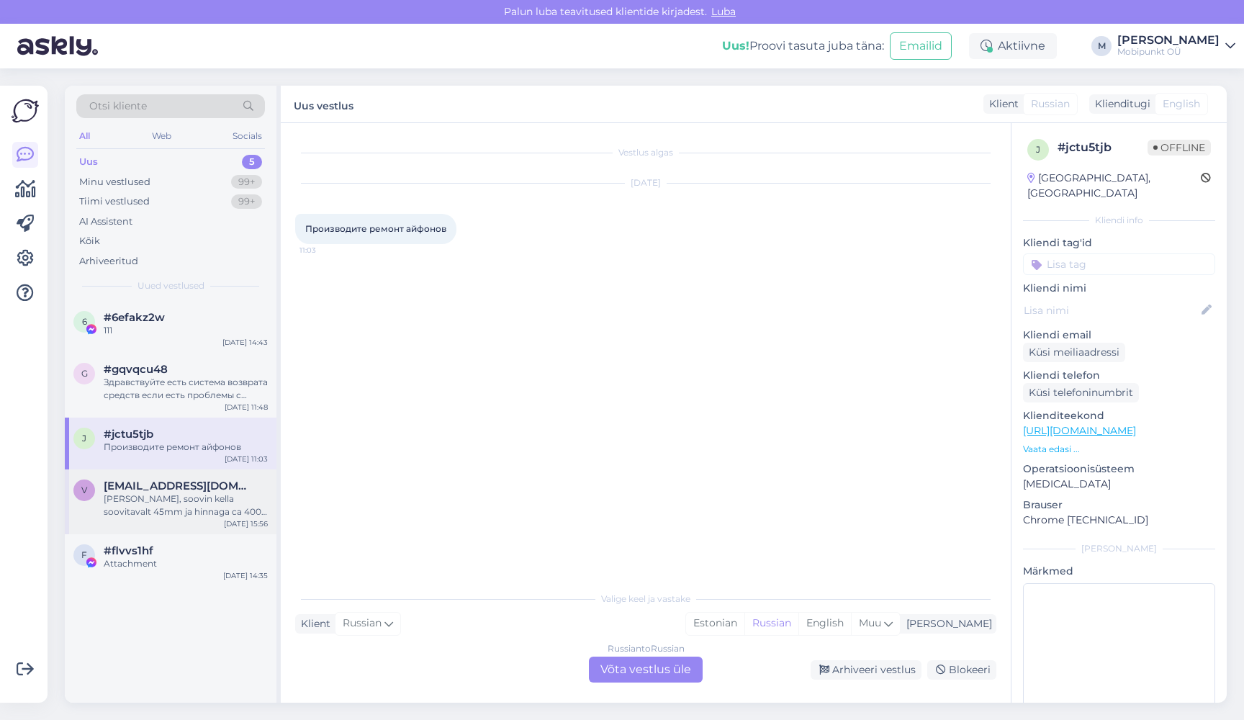
click at [162, 487] on span "[EMAIL_ADDRESS][DOMAIN_NAME]" at bounding box center [179, 485] width 150 height 13
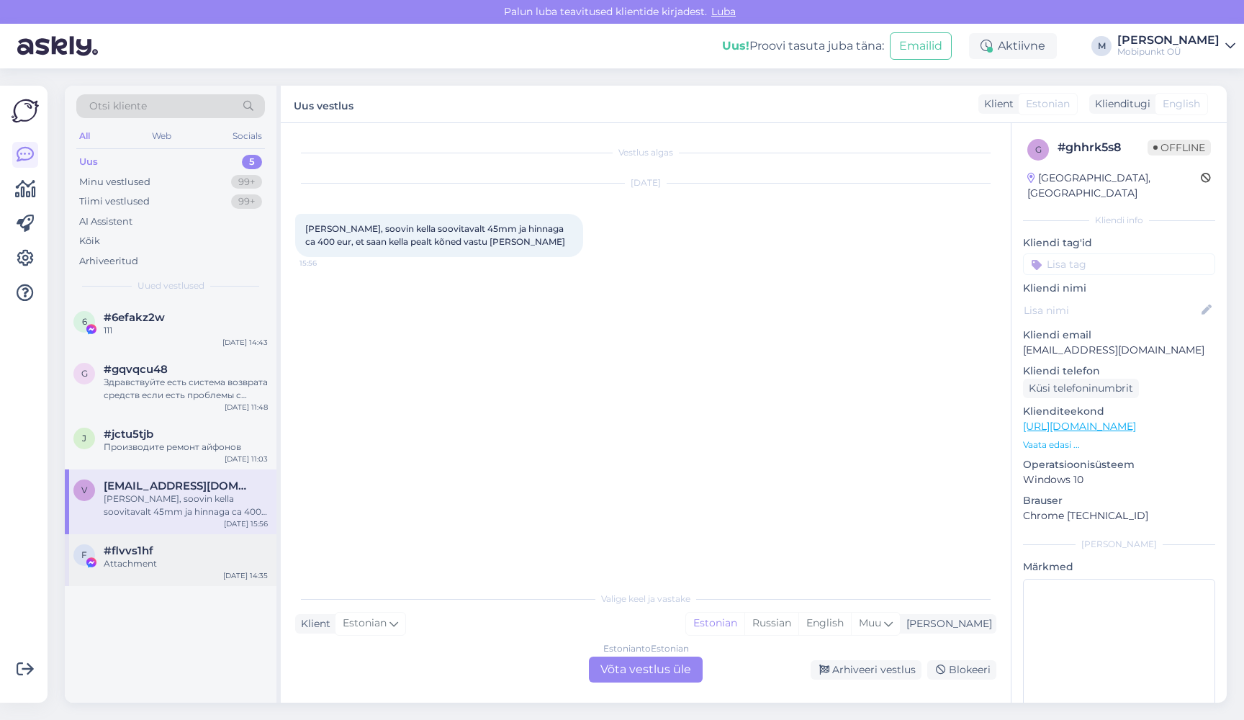
click at [148, 544] on span "#flvvs1hf" at bounding box center [129, 550] width 50 height 13
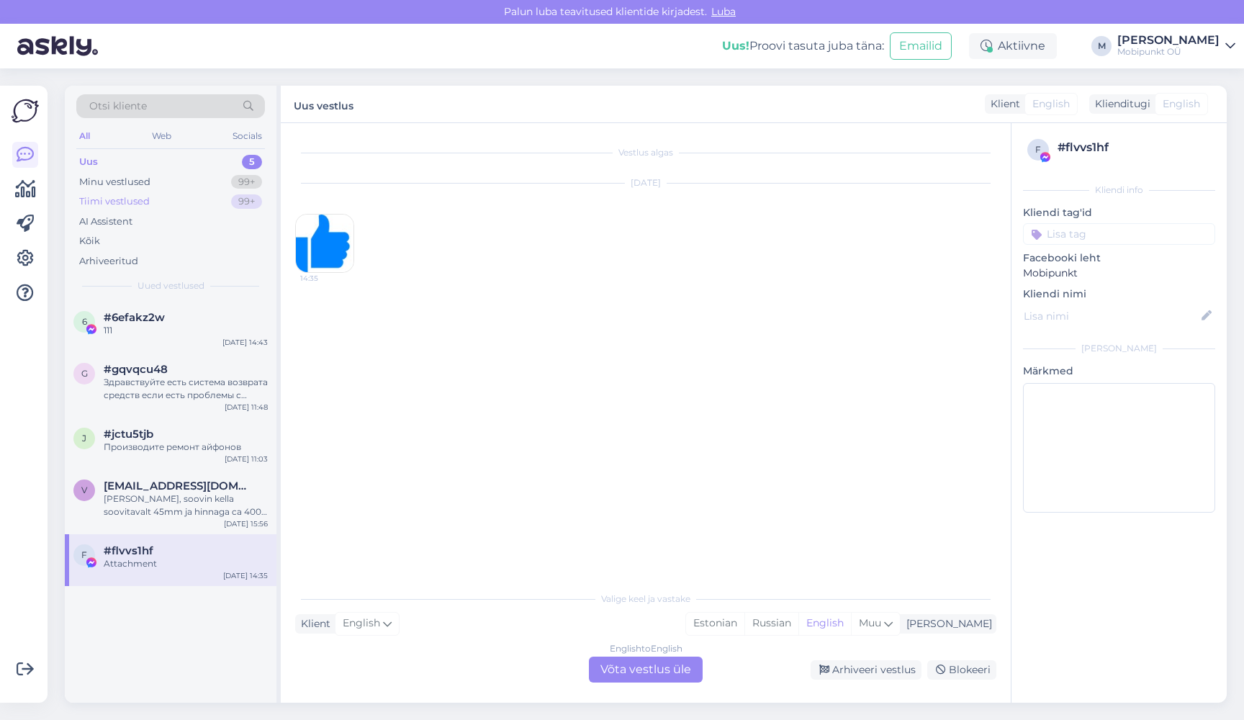
click at [118, 202] on div "Tiimi vestlused" at bounding box center [114, 201] width 71 height 14
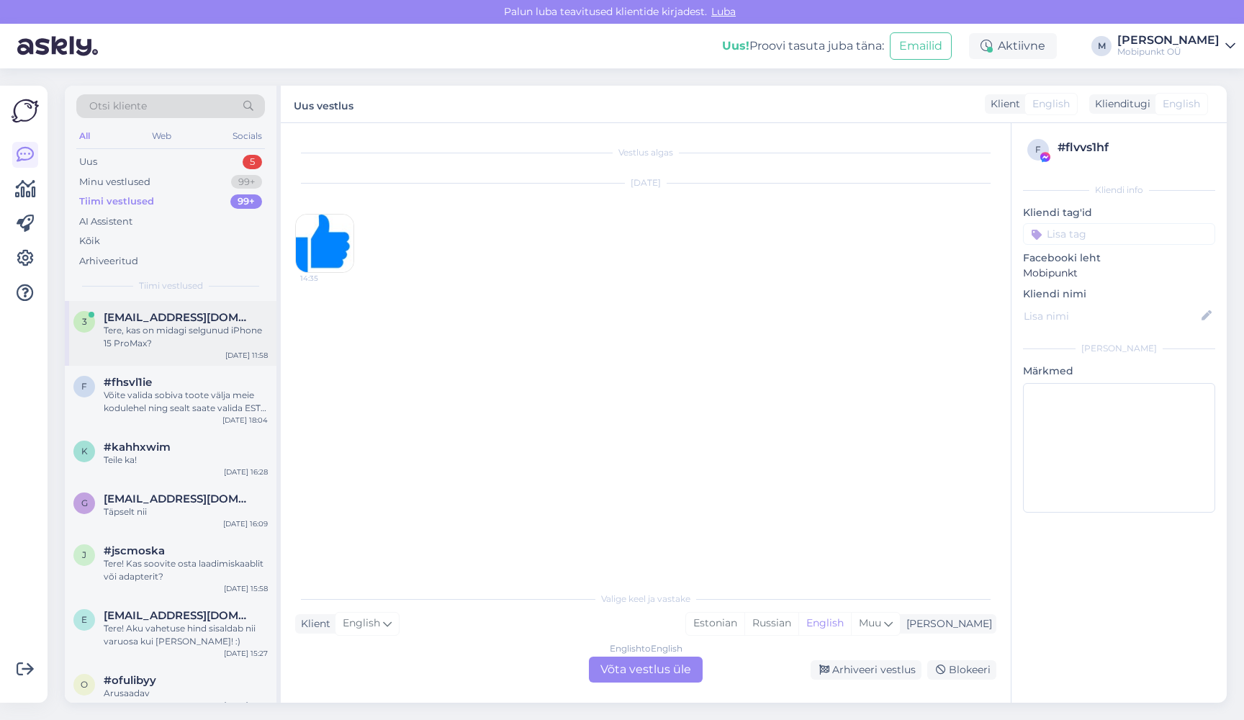
click at [194, 333] on div "Tere, kas on midagi selgunud iPhone 15 ProMax?" at bounding box center [186, 337] width 164 height 26
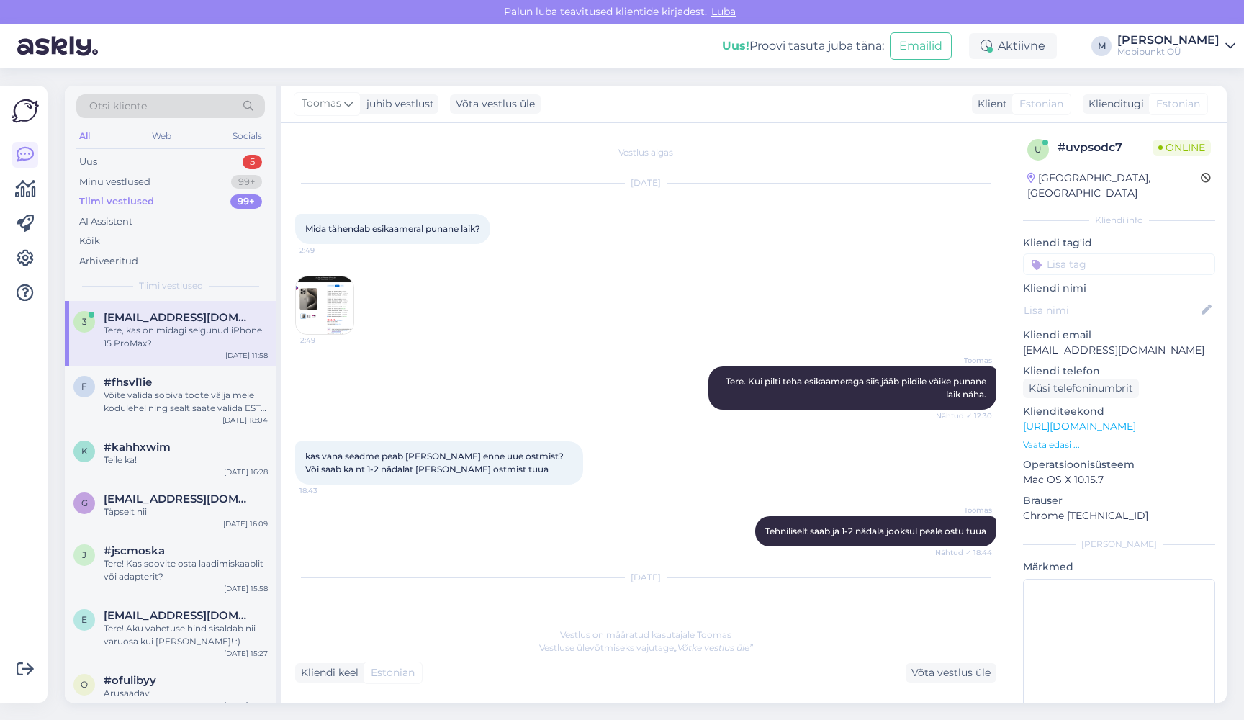
scroll to position [897, 0]
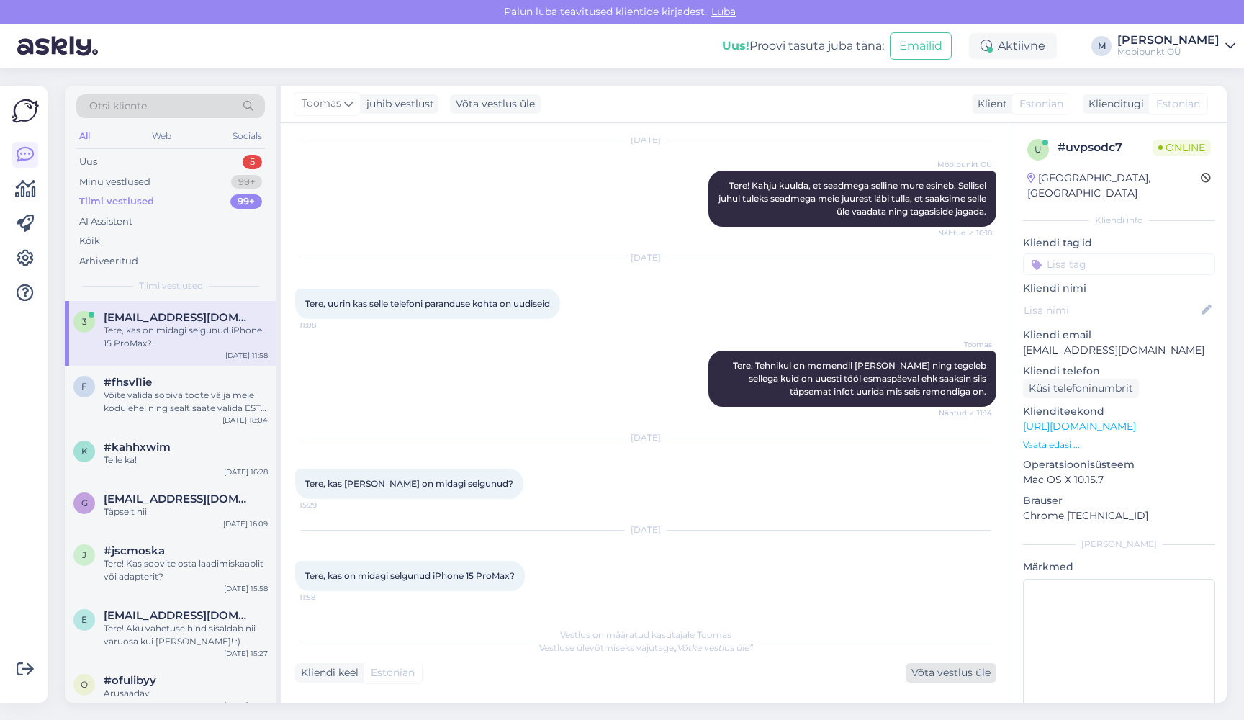
click at [936, 671] on div "Võta vestlus üle" at bounding box center [951, 672] width 91 height 19
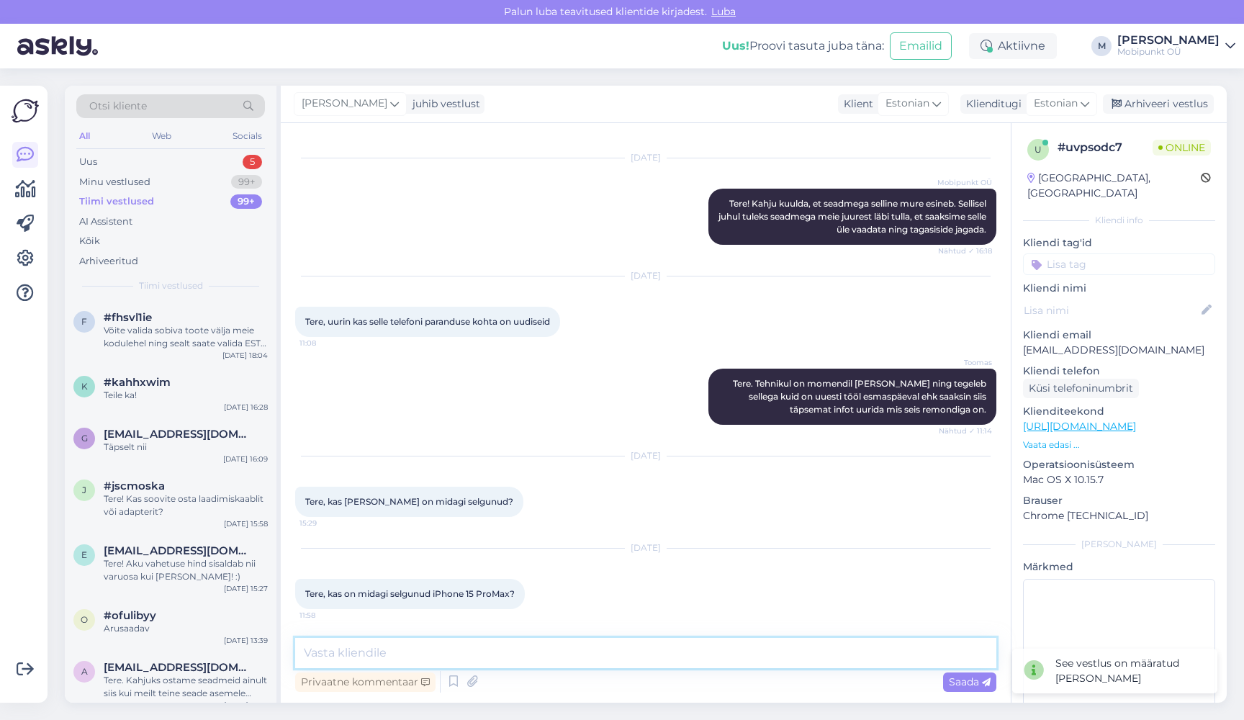
click at [485, 655] on textarea at bounding box center [645, 653] width 701 height 30
type textarea "Tere! [PERSON_NAME] vaatas telefon põhalikult,"
drag, startPoint x: 549, startPoint y: 651, endPoint x: 285, endPoint y: 654, distance: 264.2
click at [285, 654] on div "Vestlus algas [DATE] Mida tähendab esikaameral punane laik? 2:49 2:49 Toomas Te…" at bounding box center [646, 412] width 730 height 579
